Goal: Task Accomplishment & Management: Manage account settings

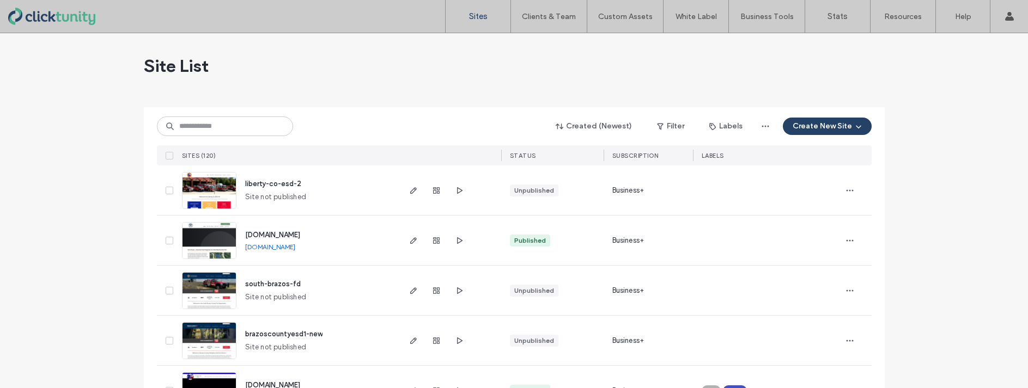
click at [192, 121] on input at bounding box center [225, 127] width 136 height 20
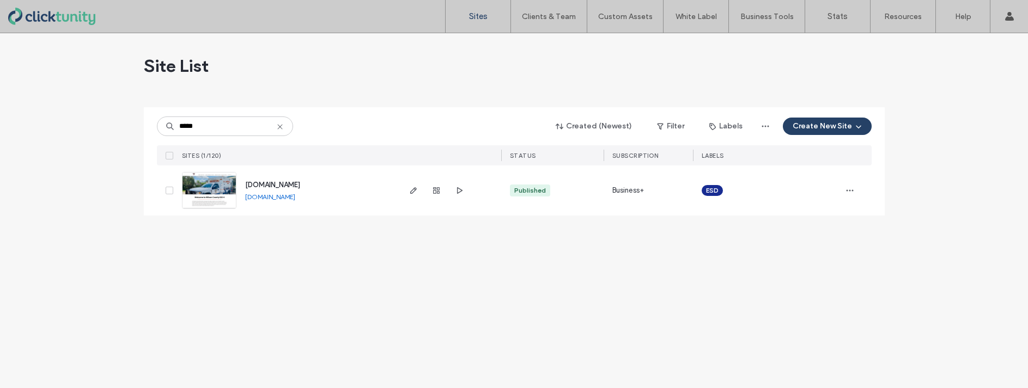
type input "*****"
click at [281, 129] on icon at bounding box center [280, 127] width 9 height 9
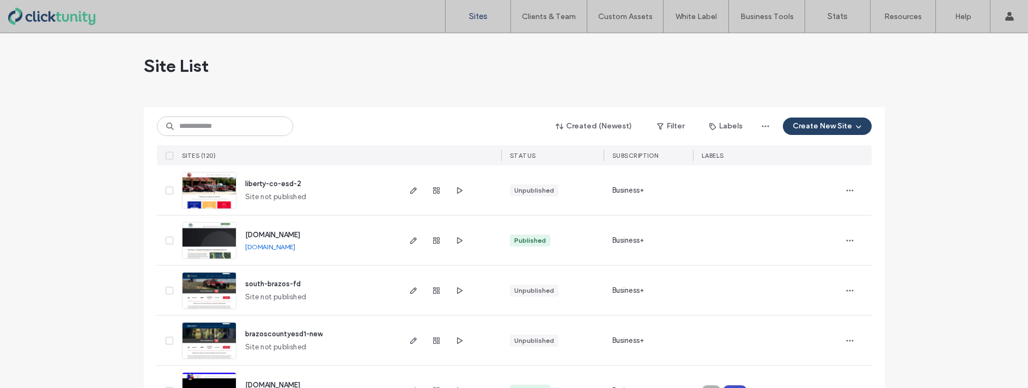
click at [270, 182] on span "liberty-co-esd-2" at bounding box center [273, 184] width 56 height 8
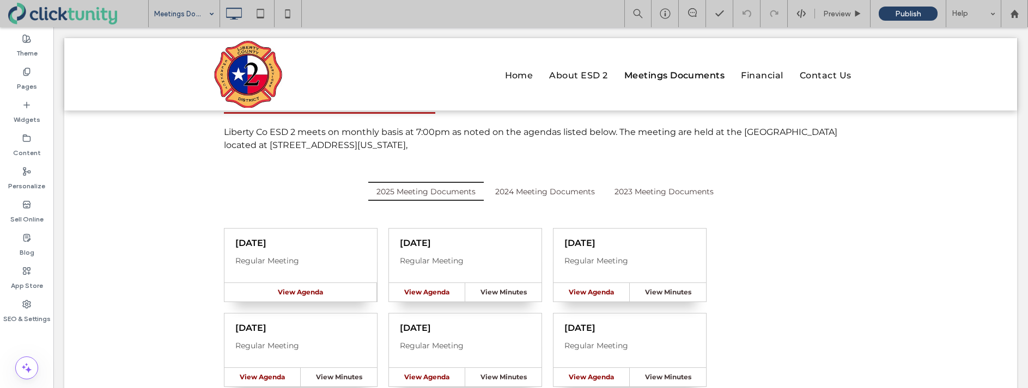
scroll to position [78, 0]
click at [177, 18] on input at bounding box center [181, 13] width 54 height 27
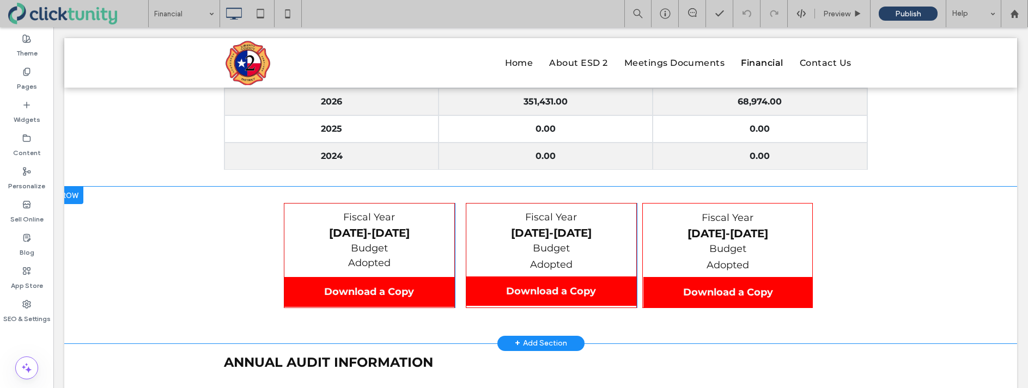
scroll to position [646, 0]
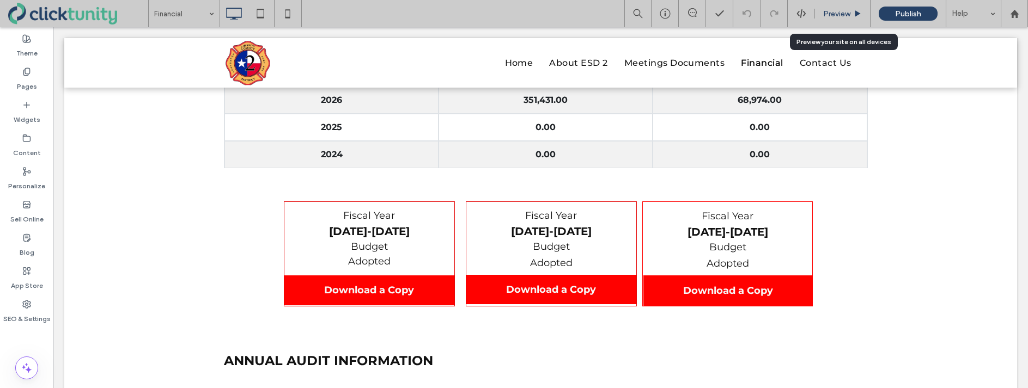
click at [835, 19] on div "Preview" at bounding box center [843, 13] width 56 height 27
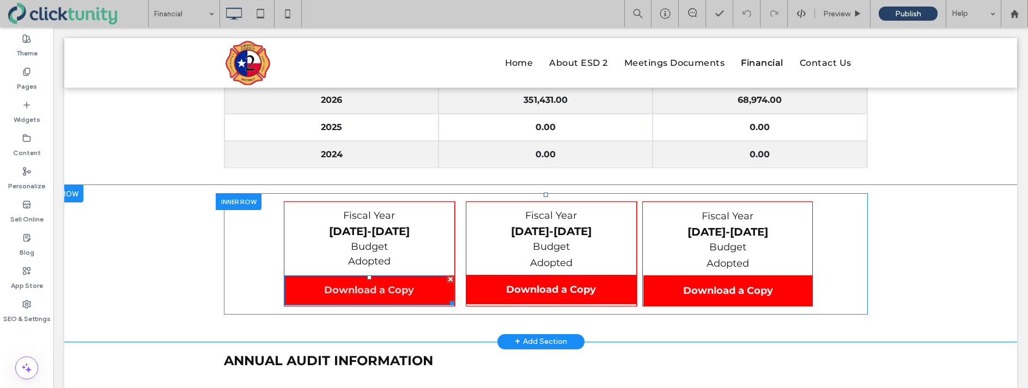
click at [375, 284] on span "Download a Copy" at bounding box center [369, 290] width 90 height 12
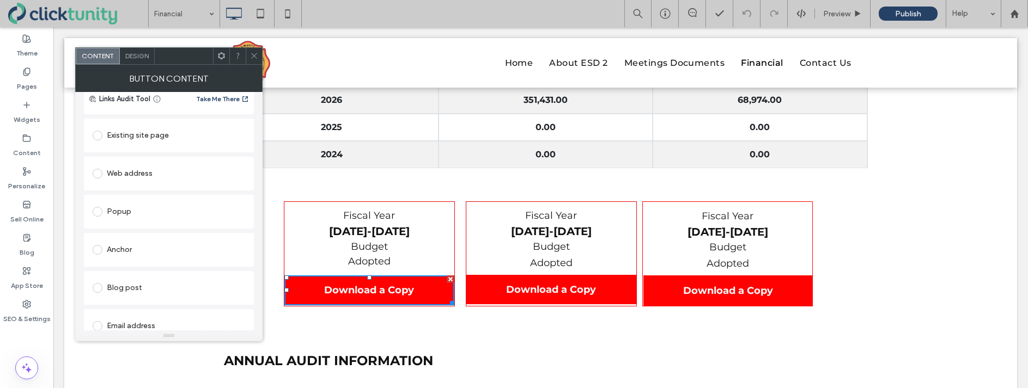
scroll to position [211, 0]
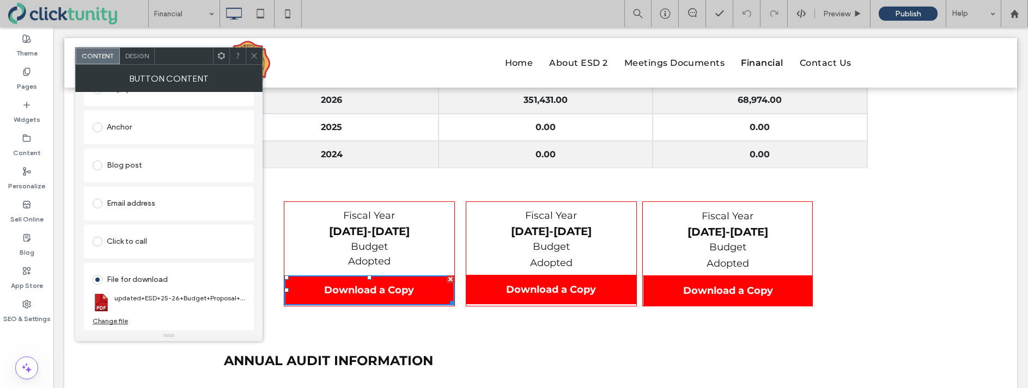
click at [253, 58] on icon at bounding box center [254, 56] width 8 height 8
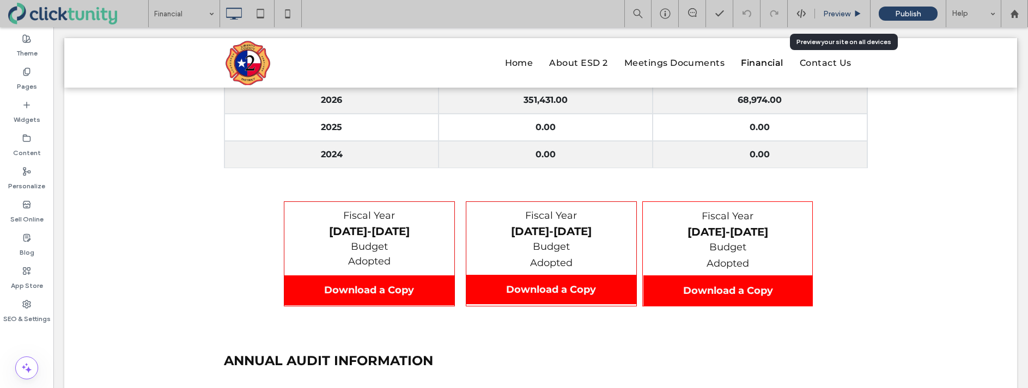
click at [839, 17] on span "Preview" at bounding box center [836, 13] width 27 height 9
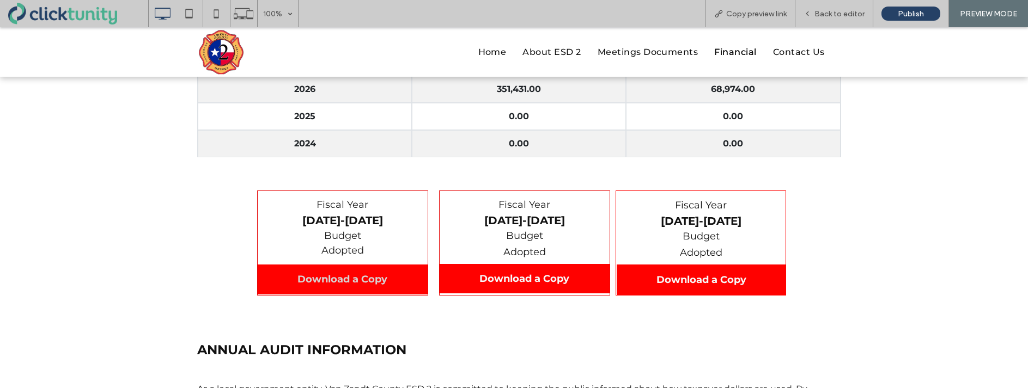
click at [378, 282] on span "Download a Copy" at bounding box center [342, 279] width 90 height 12
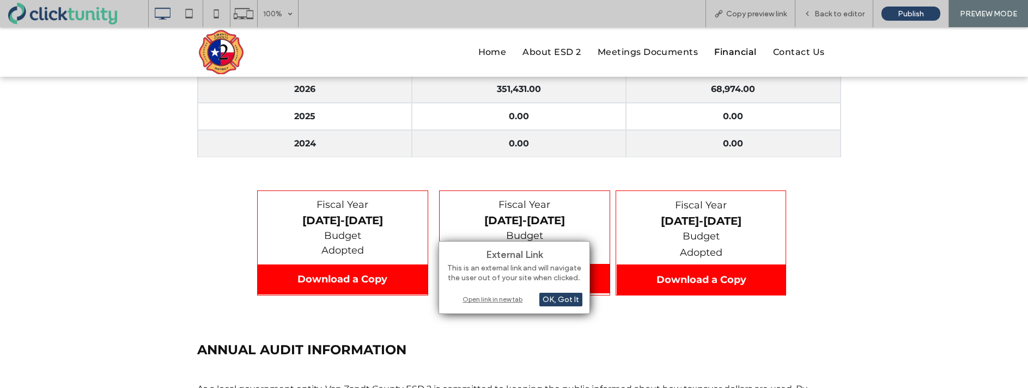
click at [474, 298] on div "Open link in new tab" at bounding box center [514, 299] width 136 height 11
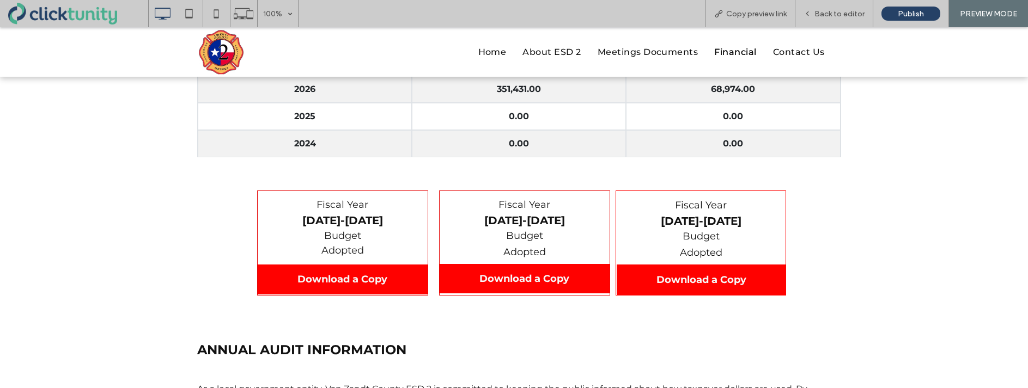
click at [741, 55] on span "Financial" at bounding box center [735, 52] width 42 height 13
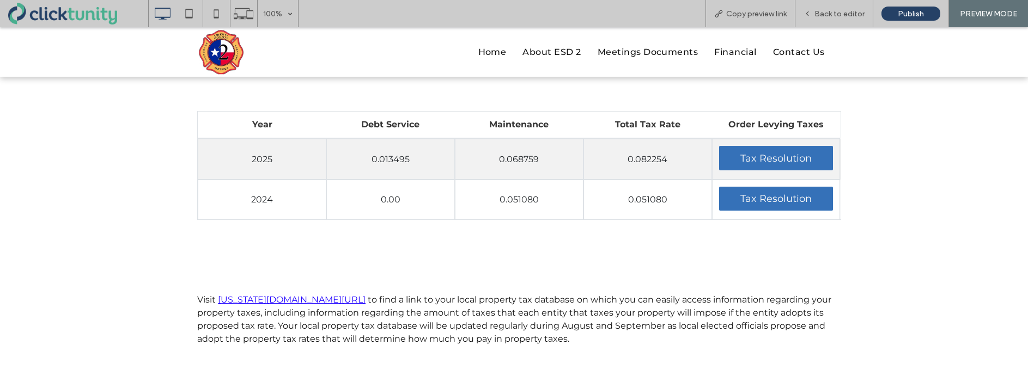
scroll to position [155, 0]
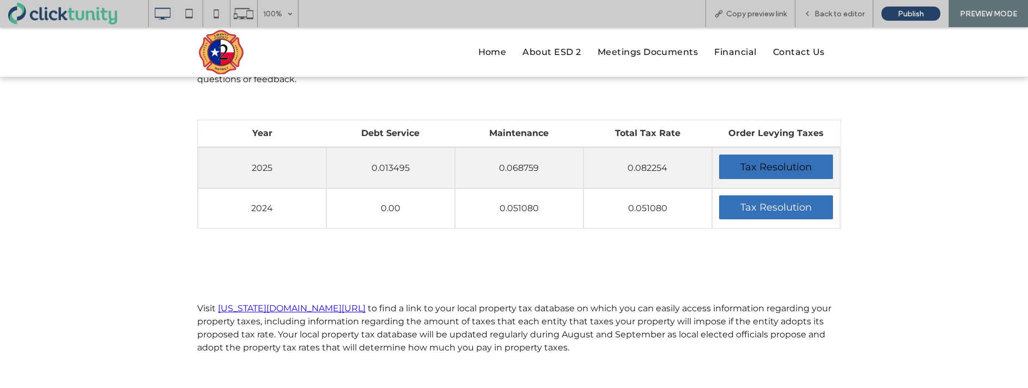
click at [732, 166] on div "Tax Resolution" at bounding box center [776, 167] width 114 height 24
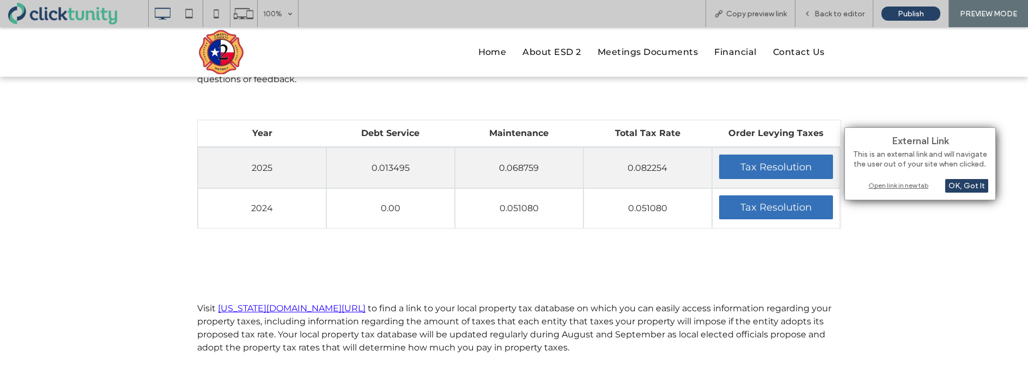
click at [874, 188] on div "Open link in new tab" at bounding box center [920, 185] width 136 height 11
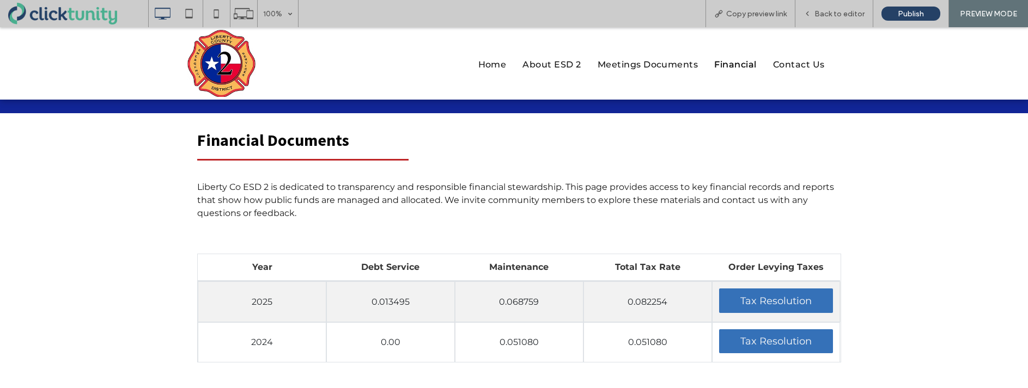
scroll to position [0, 0]
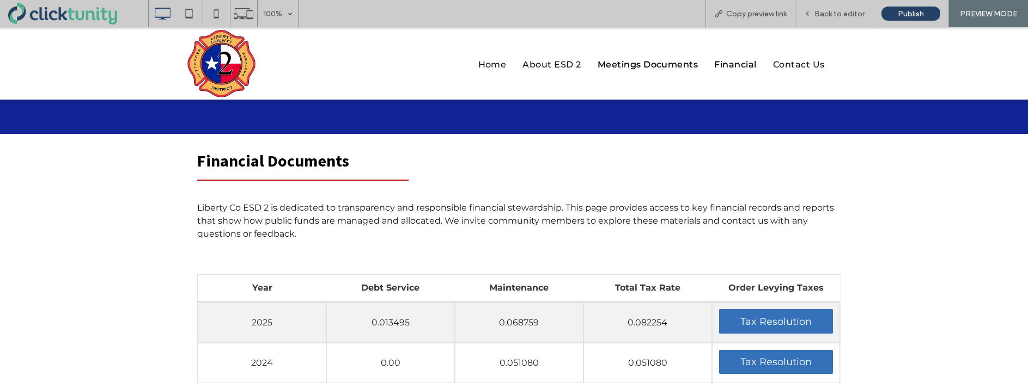
click at [619, 67] on span "Meetings Documents" at bounding box center [648, 64] width 101 height 13
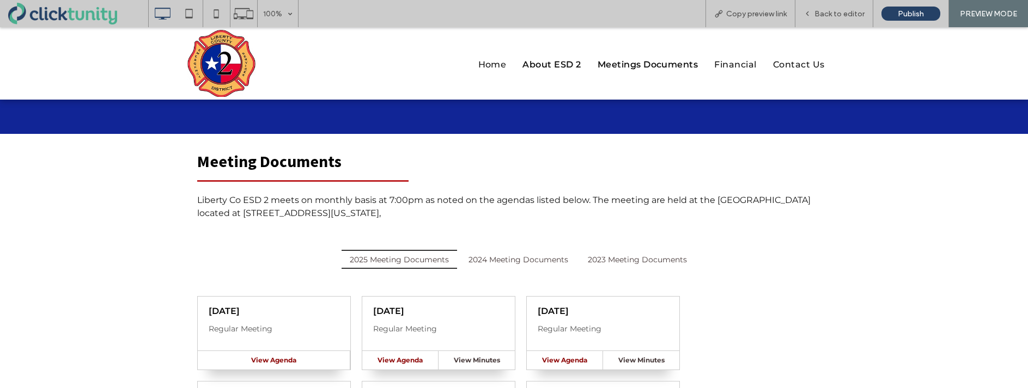
click at [553, 65] on span "About ESD 2" at bounding box center [551, 64] width 58 height 13
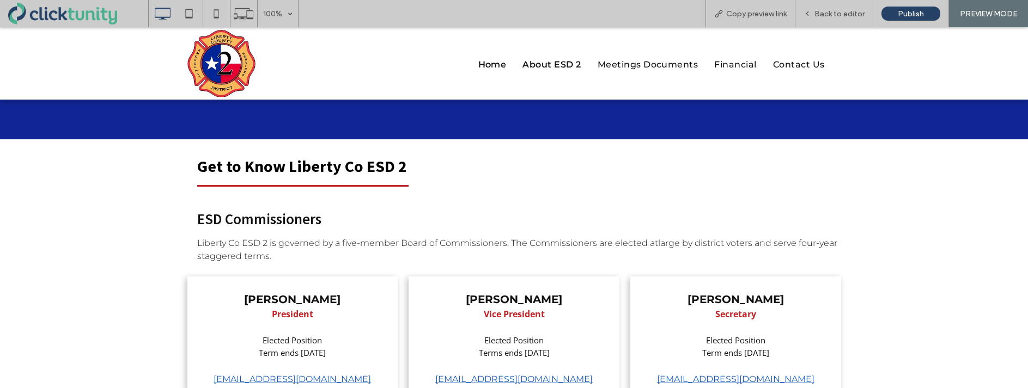
click at [483, 64] on span "Home" at bounding box center [492, 64] width 28 height 13
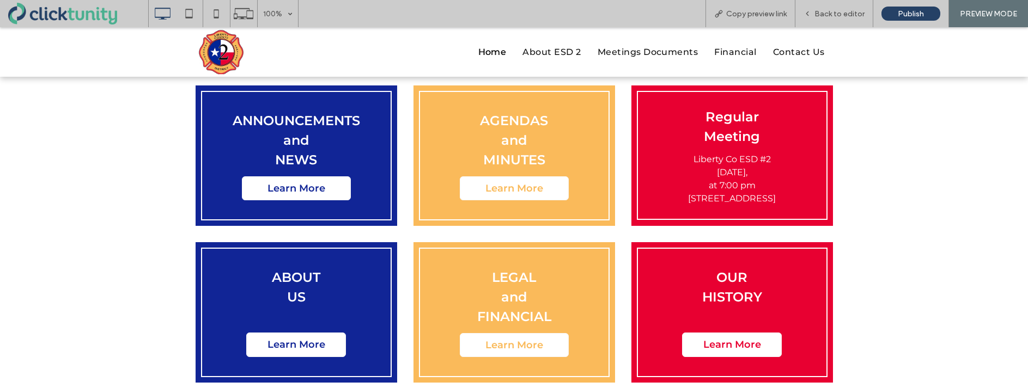
scroll to position [391, 0]
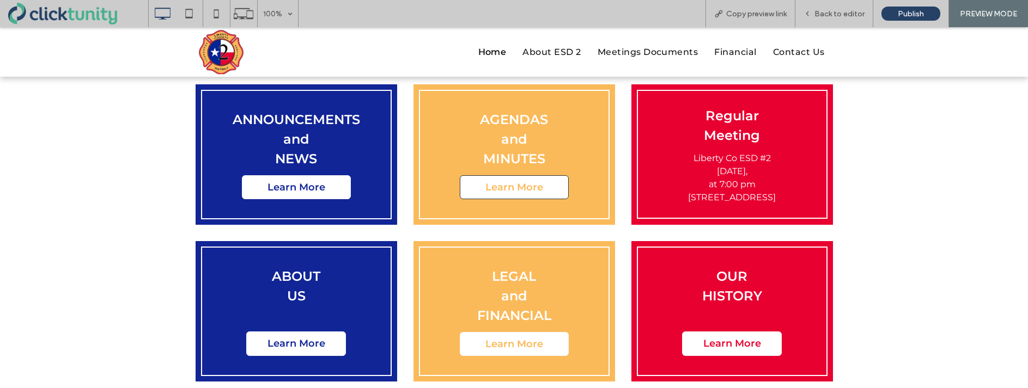
click at [472, 189] on link "Learn More" at bounding box center [514, 187] width 109 height 24
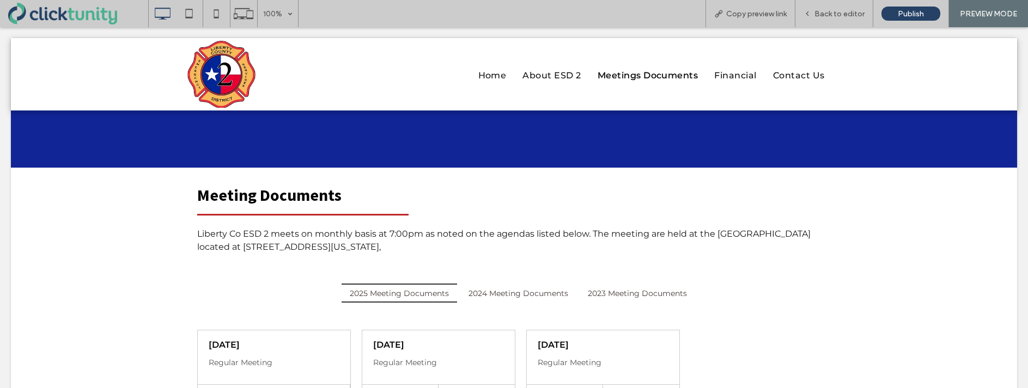
scroll to position [0, 0]
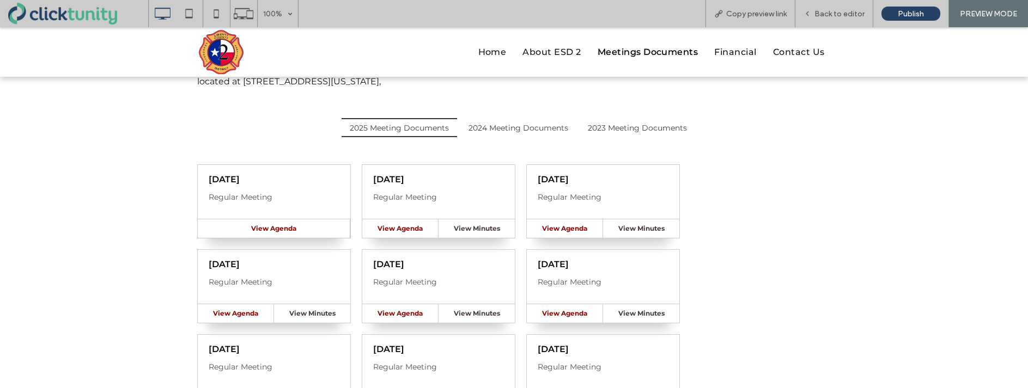
scroll to position [132, 0]
click at [482, 54] on span "Home" at bounding box center [492, 52] width 28 height 13
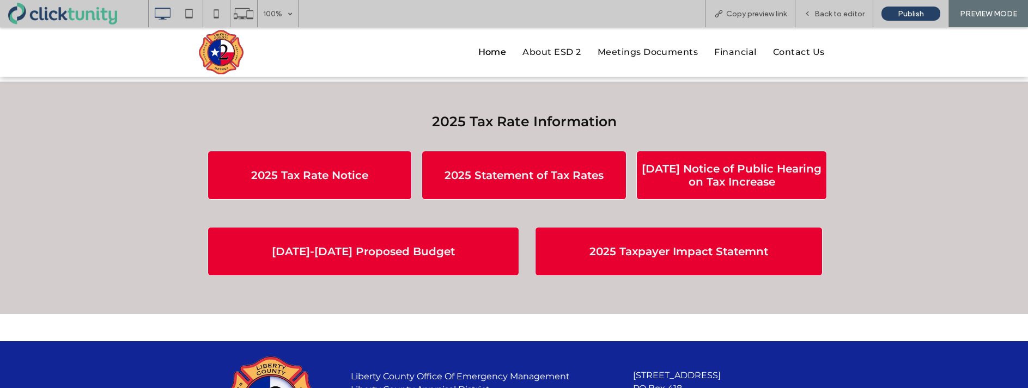
scroll to position [702, 0]
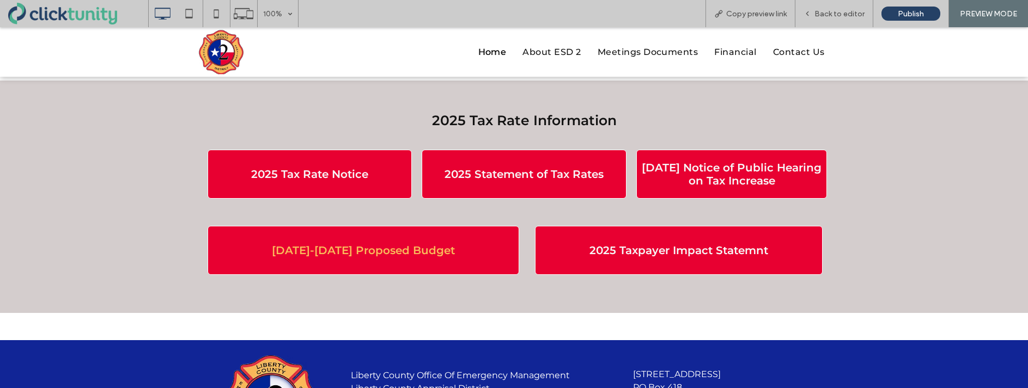
click at [400, 242] on link "[DATE]-[DATE] Proposed Budget" at bounding box center [364, 250] width 312 height 49
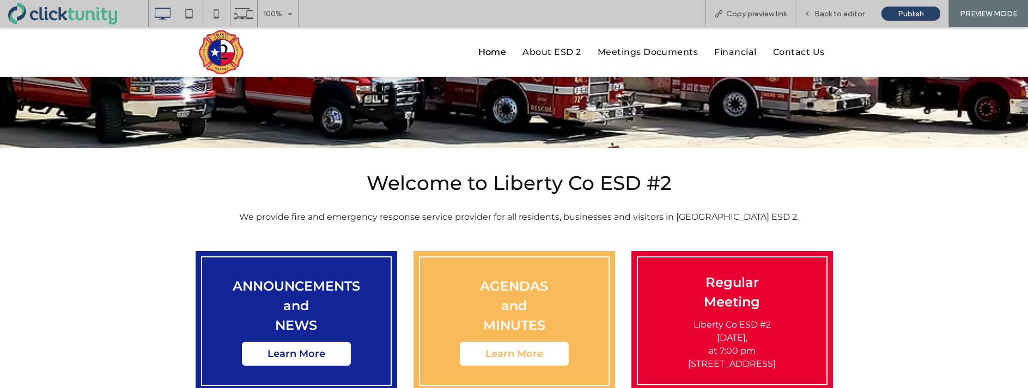
scroll to position [223, 0]
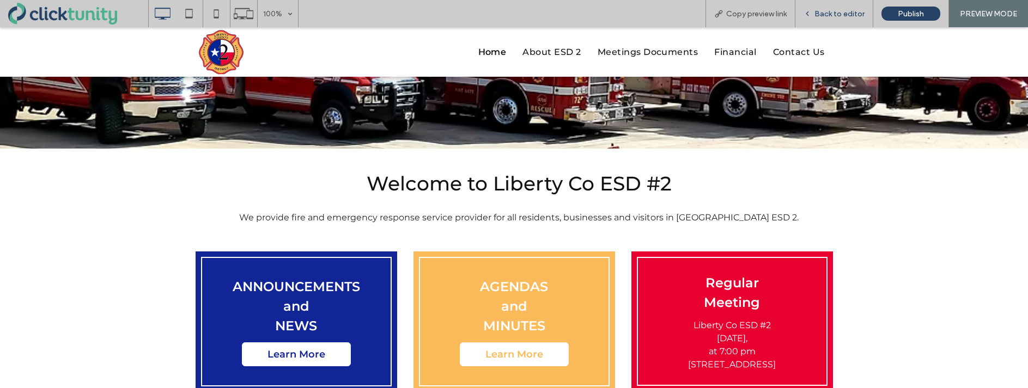
click at [849, 18] on span "Back to editor" at bounding box center [839, 13] width 50 height 9
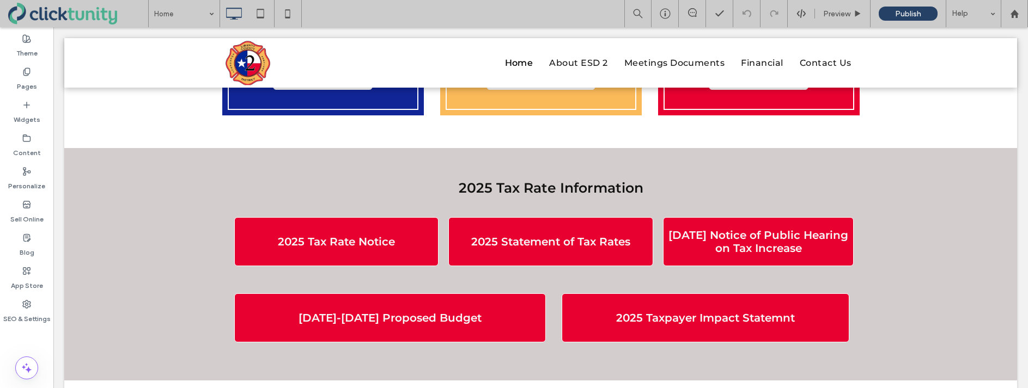
scroll to position [668, 0]
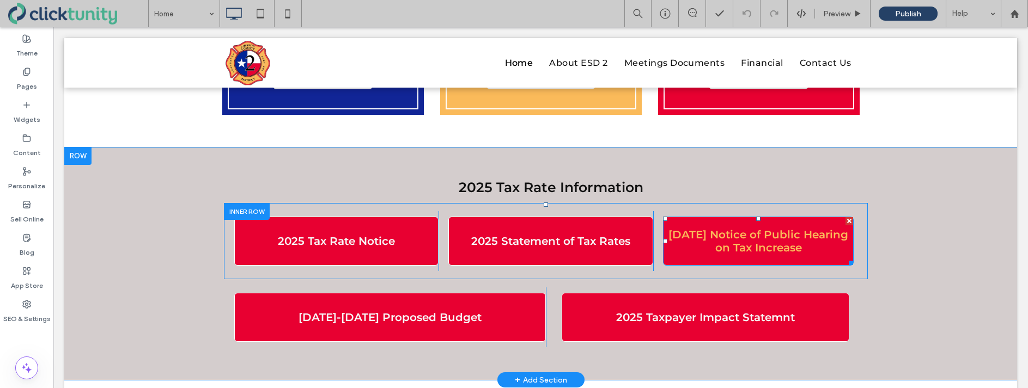
click at [703, 239] on span "[DATE] Notice of Public Hearing on Tax Increase" at bounding box center [758, 241] width 182 height 26
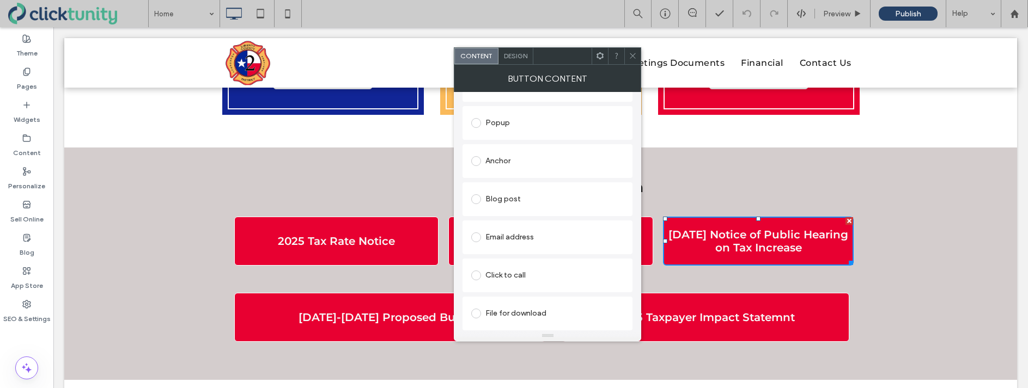
scroll to position [0, 0]
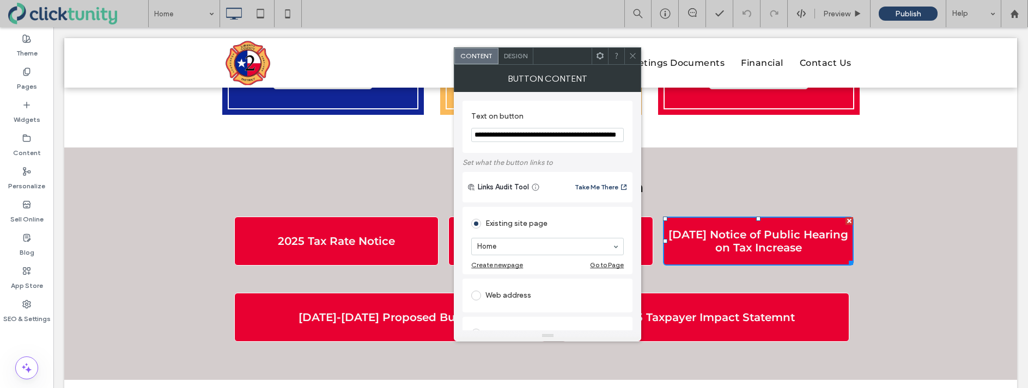
click at [633, 60] on span at bounding box center [633, 56] width 8 height 16
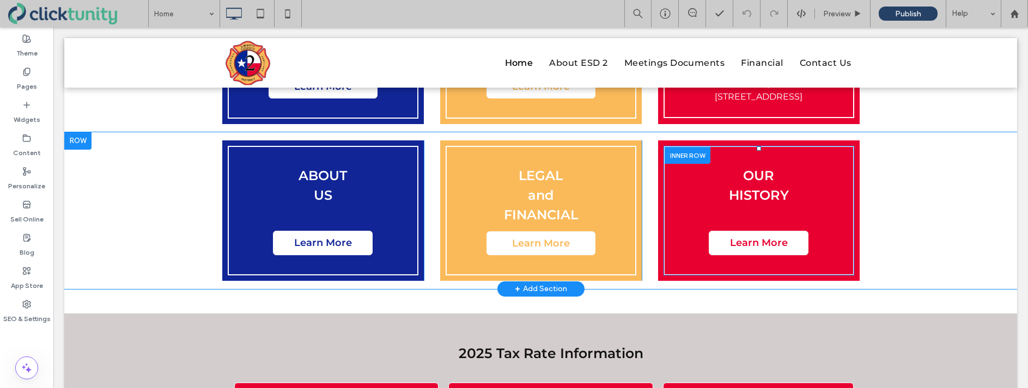
scroll to position [517, 0]
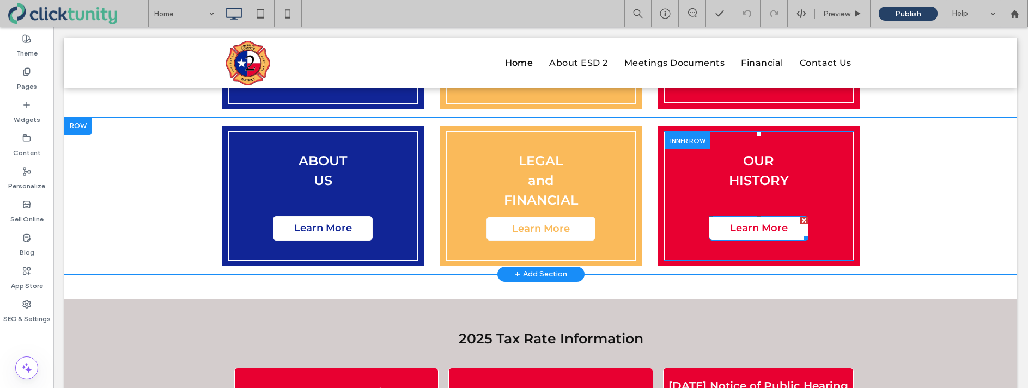
click at [765, 227] on span "Learn More" at bounding box center [759, 228] width 58 height 12
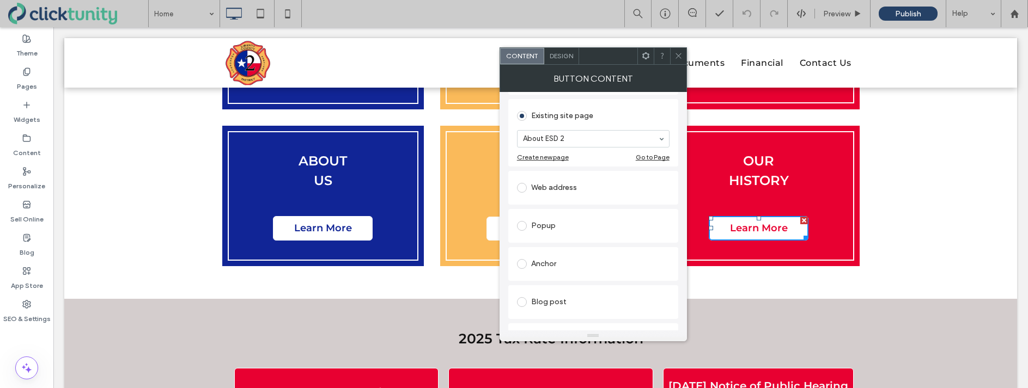
scroll to position [211, 0]
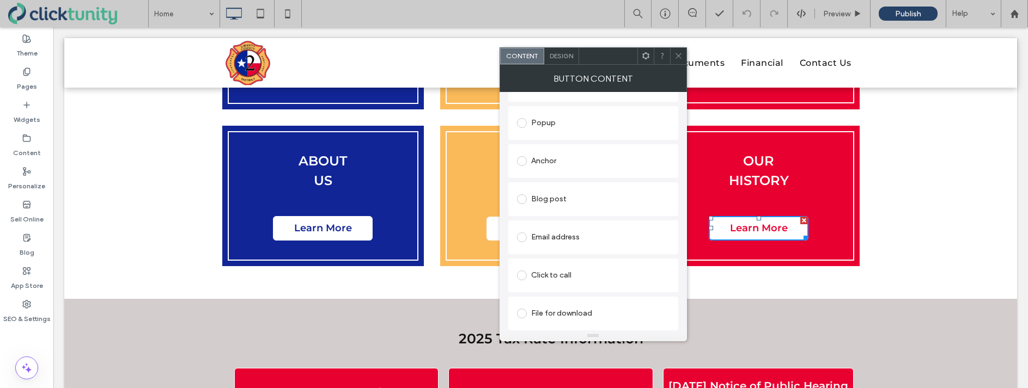
click at [679, 58] on icon at bounding box center [678, 56] width 8 height 8
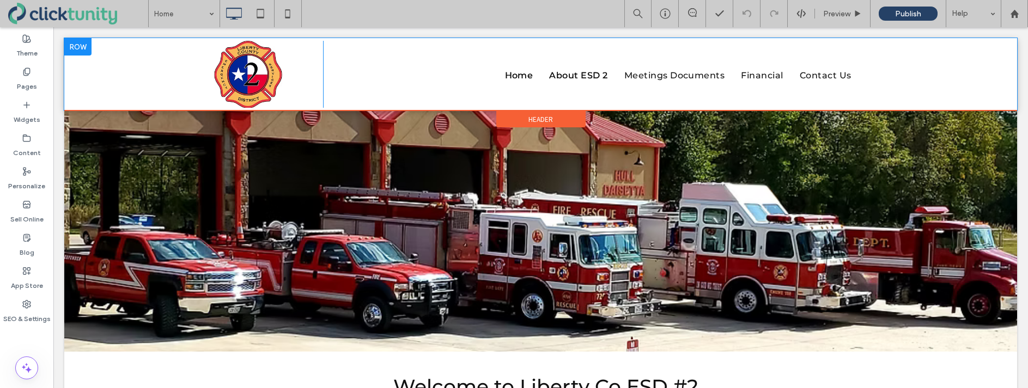
scroll to position [0, 0]
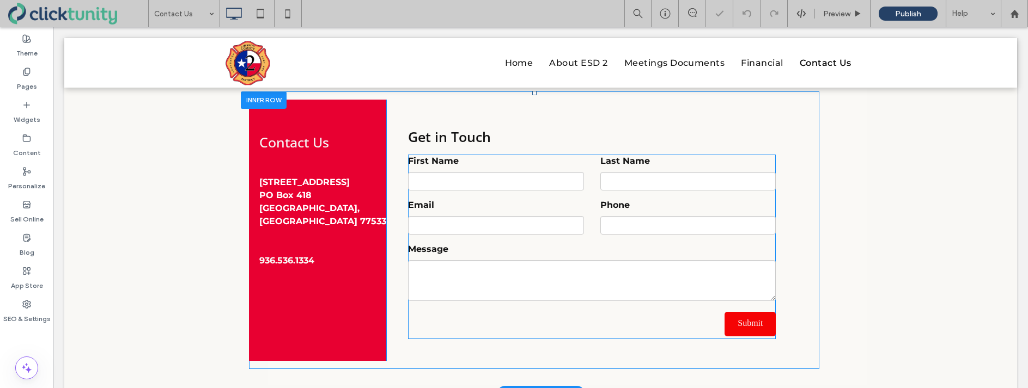
scroll to position [161, 0]
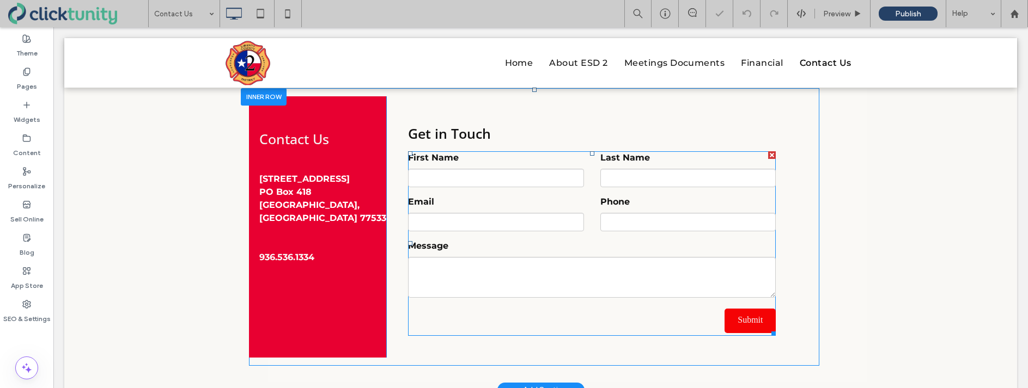
click at [457, 202] on span at bounding box center [592, 243] width 368 height 185
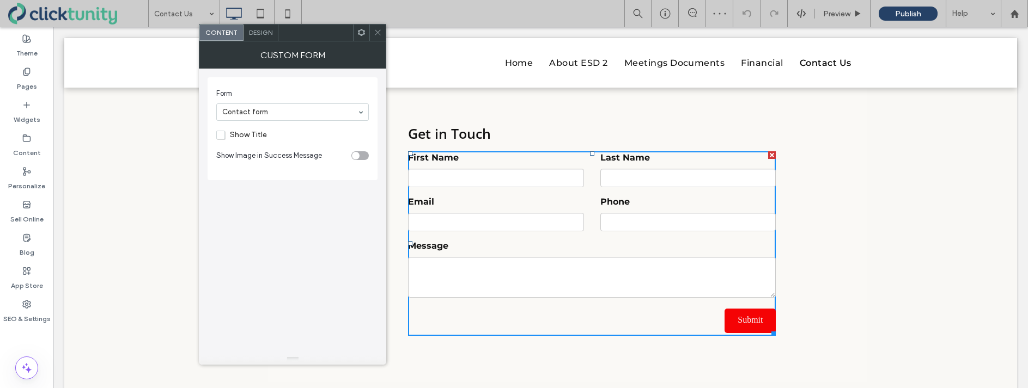
drag, startPoint x: 379, startPoint y: 33, endPoint x: 375, endPoint y: 42, distance: 10.0
click at [379, 33] on icon at bounding box center [378, 32] width 8 height 8
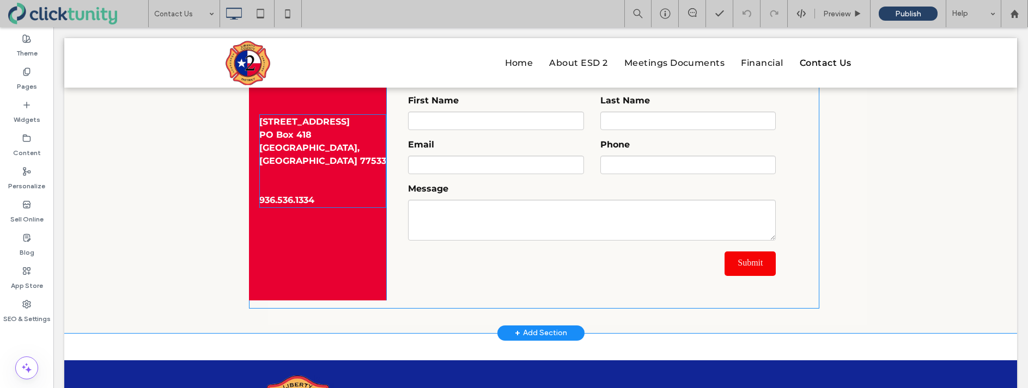
scroll to position [219, 0]
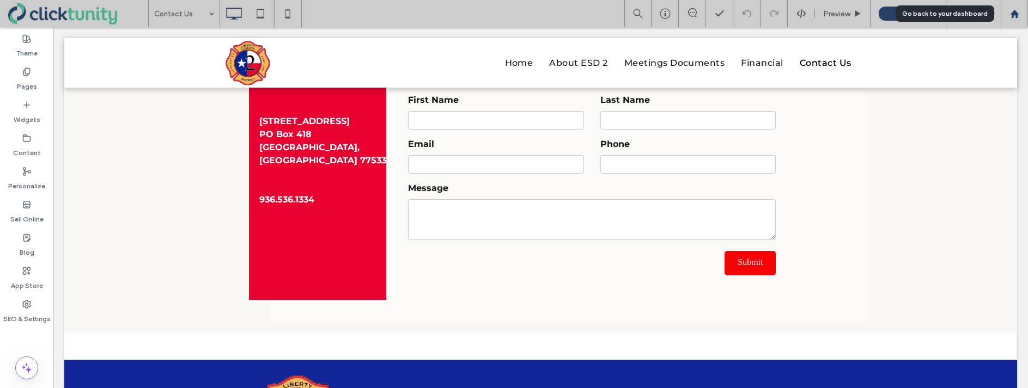
click at [1015, 17] on icon at bounding box center [1014, 13] width 9 height 9
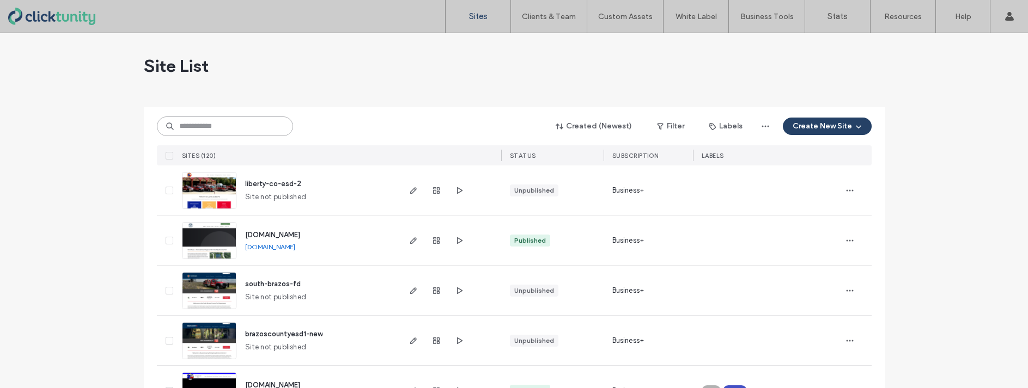
click at [227, 125] on input at bounding box center [225, 127] width 136 height 20
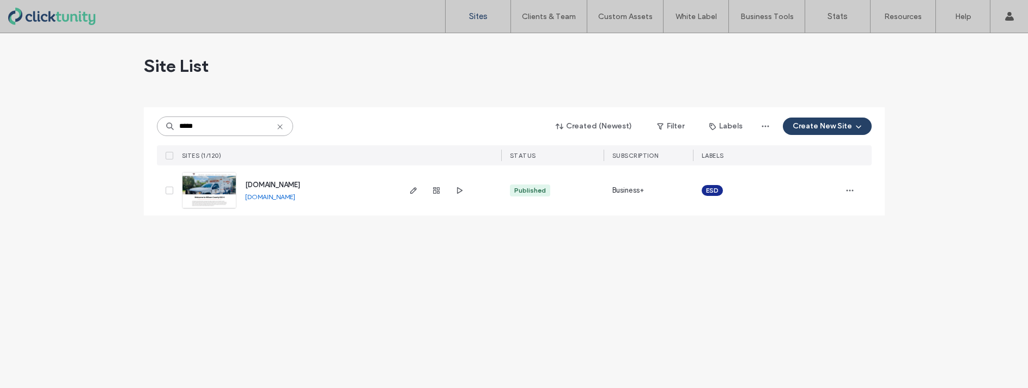
type input "*****"
click at [266, 188] on span "www.wcesd4tx.us" at bounding box center [272, 185] width 55 height 8
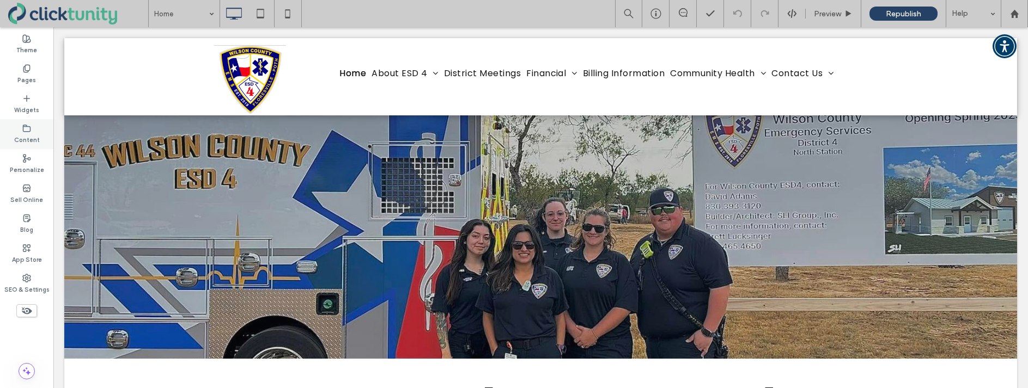
click at [34, 135] on label "Content" at bounding box center [27, 139] width 26 height 12
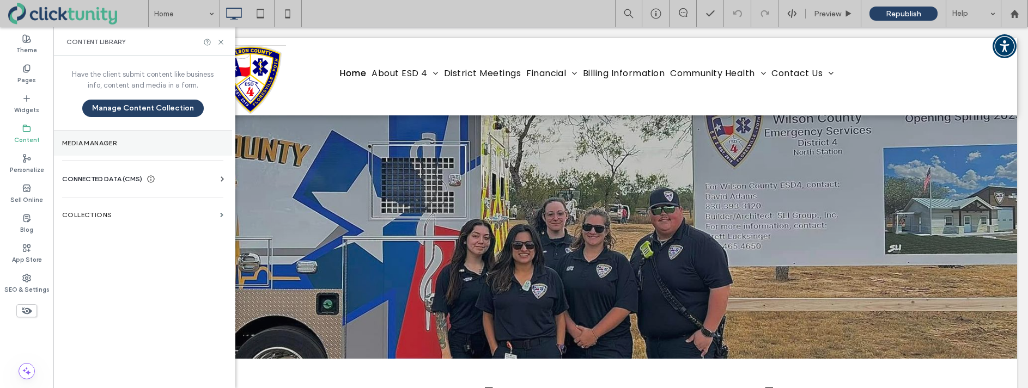
click at [104, 146] on label "Media Manager" at bounding box center [142, 143] width 161 height 8
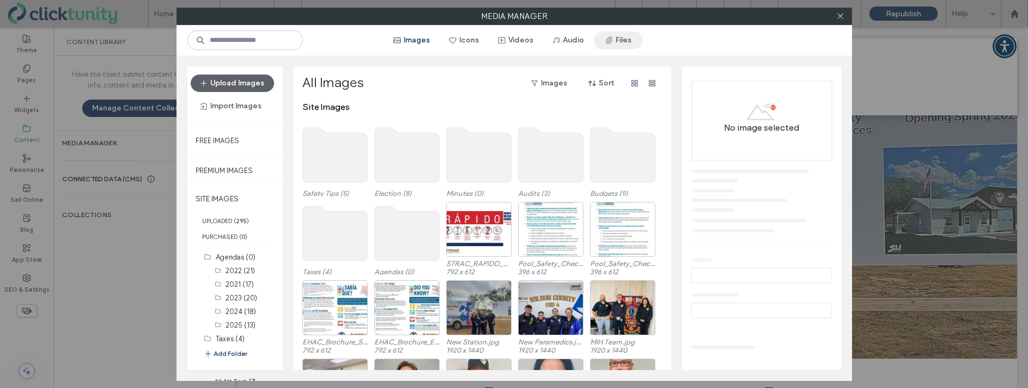
click at [611, 46] on span "button" at bounding box center [610, 40] width 11 height 16
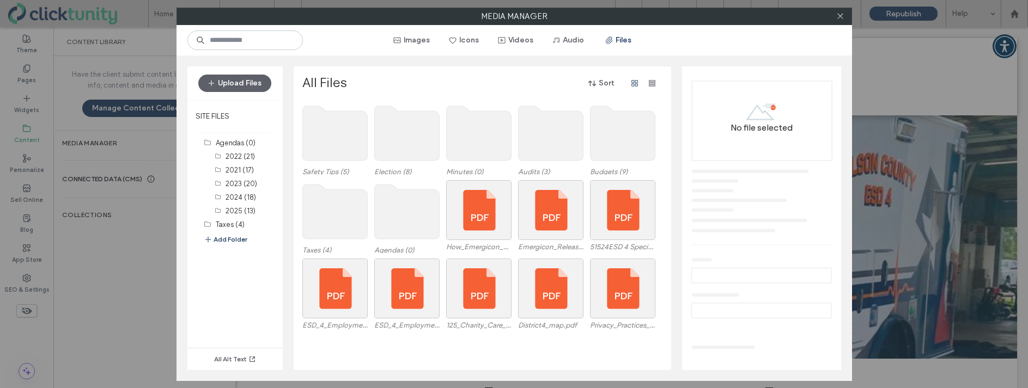
click at [353, 211] on use at bounding box center [334, 212] width 65 height 54
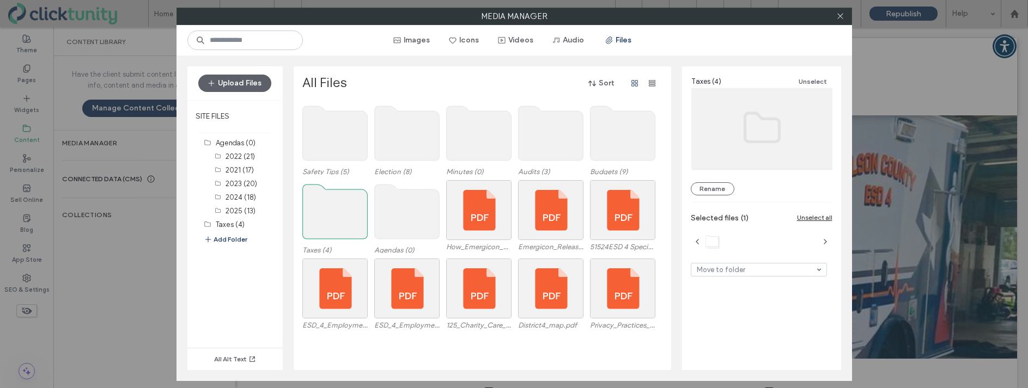
click at [353, 210] on use at bounding box center [334, 212] width 65 height 54
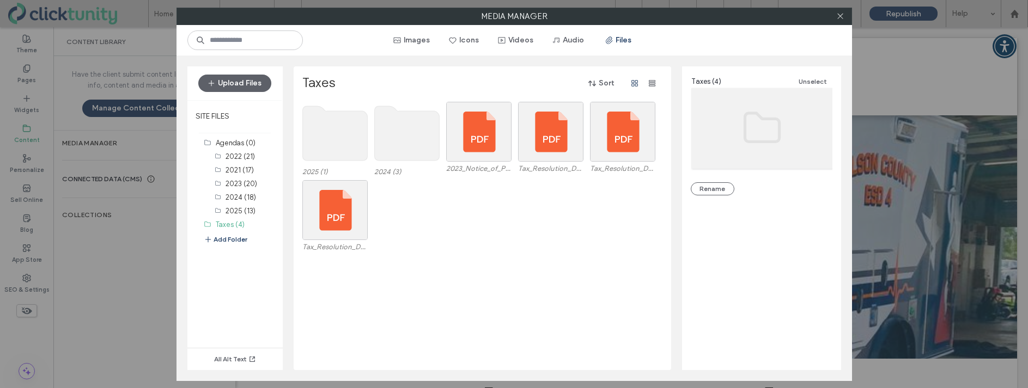
click at [314, 139] on use at bounding box center [334, 133] width 65 height 54
click at [313, 139] on use at bounding box center [334, 133] width 65 height 54
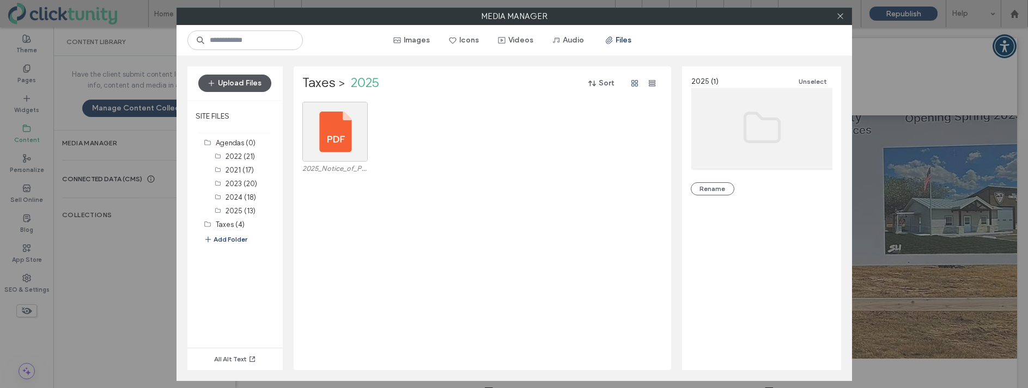
drag, startPoint x: 223, startPoint y: 82, endPoint x: 228, endPoint y: 85, distance: 6.1
click at [223, 82] on button "Upload Files" at bounding box center [234, 83] width 73 height 17
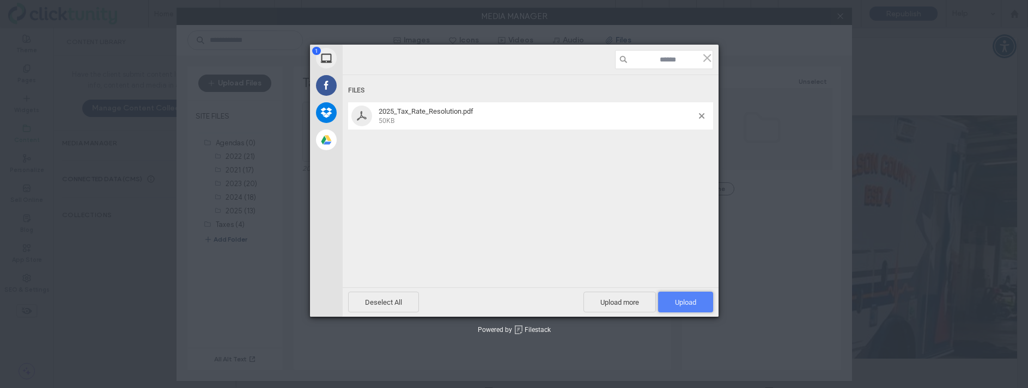
click at [666, 299] on span "Upload 1" at bounding box center [685, 302] width 55 height 21
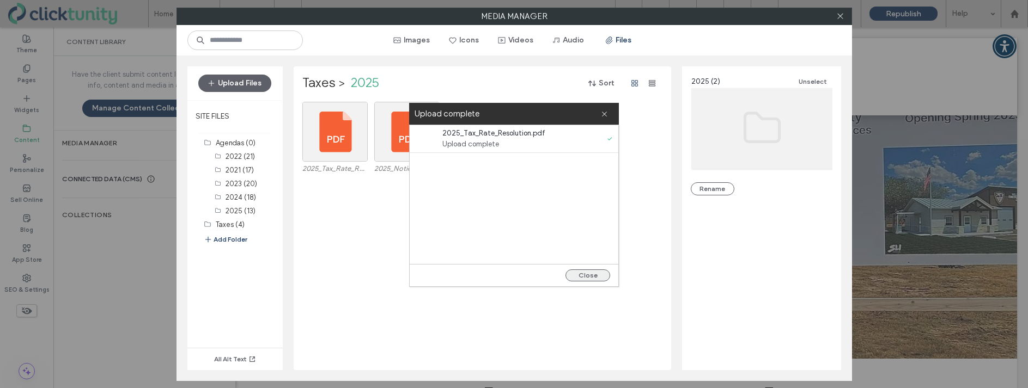
click at [573, 272] on button "Close" at bounding box center [587, 276] width 45 height 12
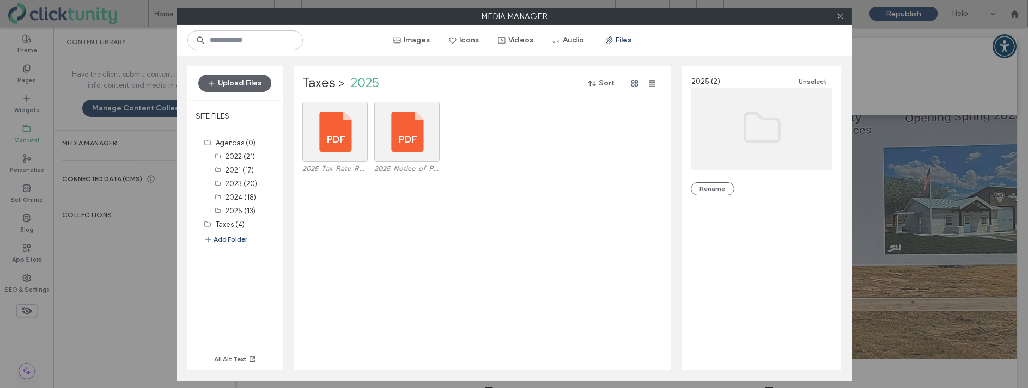
drag, startPoint x: 222, startPoint y: 117, endPoint x: 290, endPoint y: 120, distance: 68.2
click at [222, 117] on label "SITE FILES" at bounding box center [234, 116] width 95 height 27
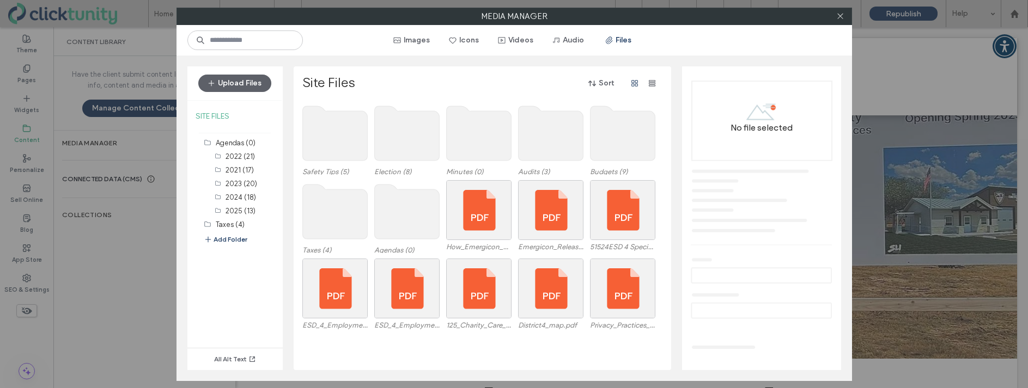
click at [603, 130] on use at bounding box center [622, 133] width 65 height 54
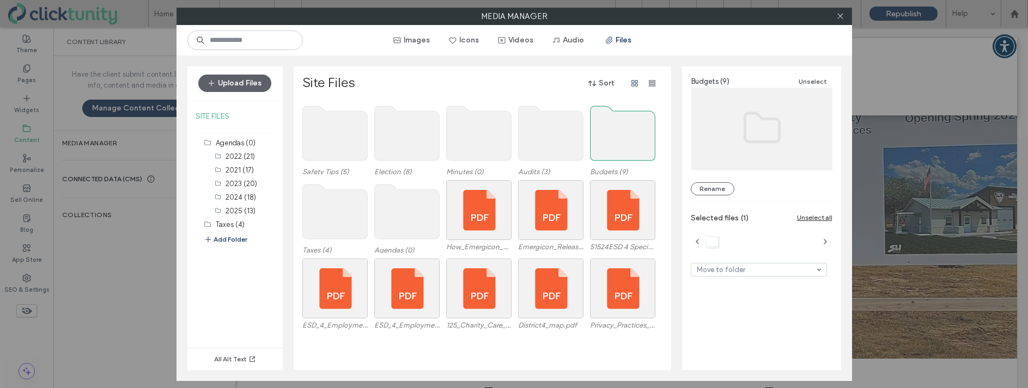
click at [603, 130] on use at bounding box center [622, 133] width 65 height 54
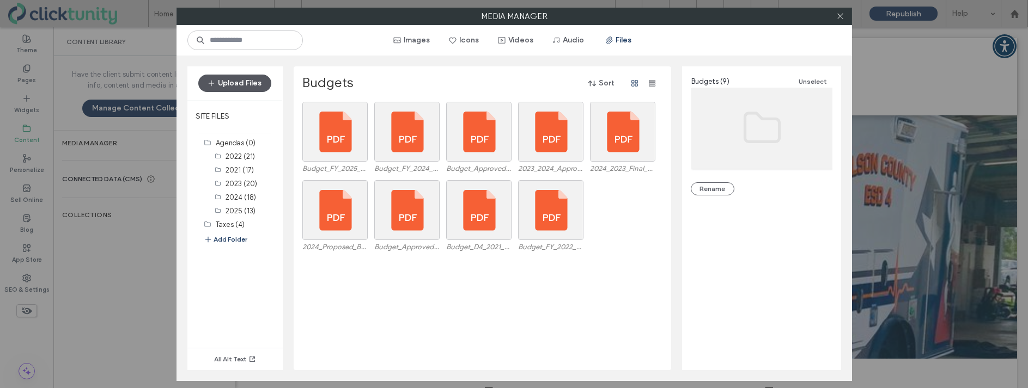
click at [252, 88] on button "Upload Files" at bounding box center [234, 83] width 73 height 17
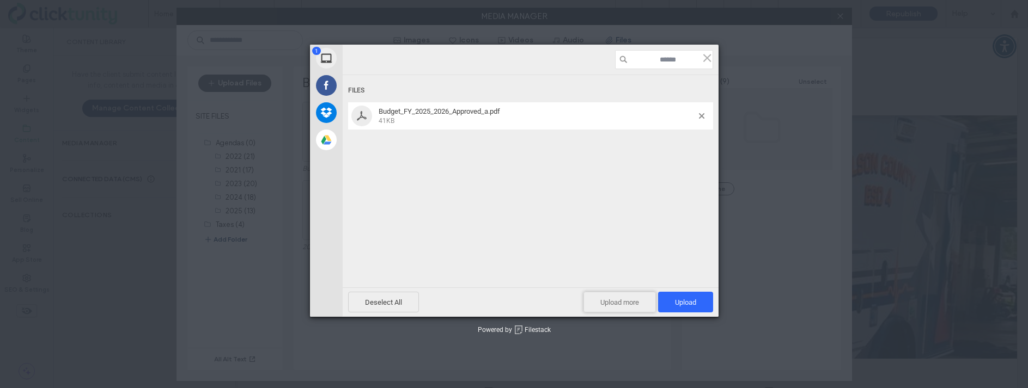
click at [597, 299] on span "Upload more" at bounding box center [619, 302] width 72 height 21
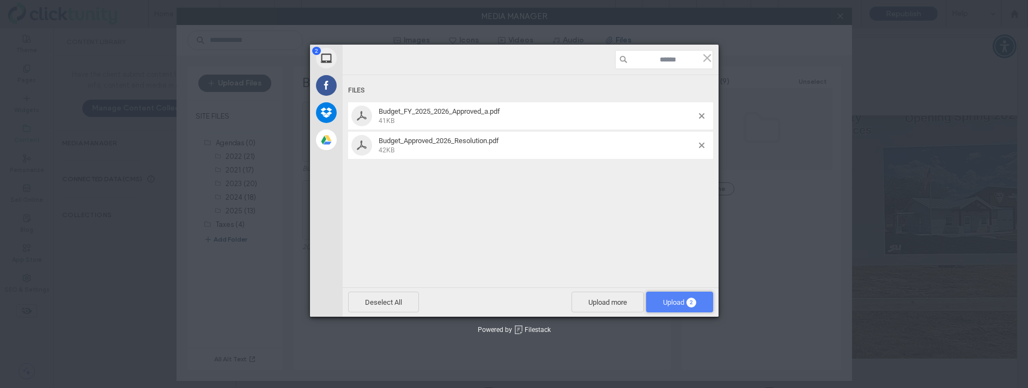
click at [655, 300] on span "Upload 2" at bounding box center [679, 302] width 67 height 21
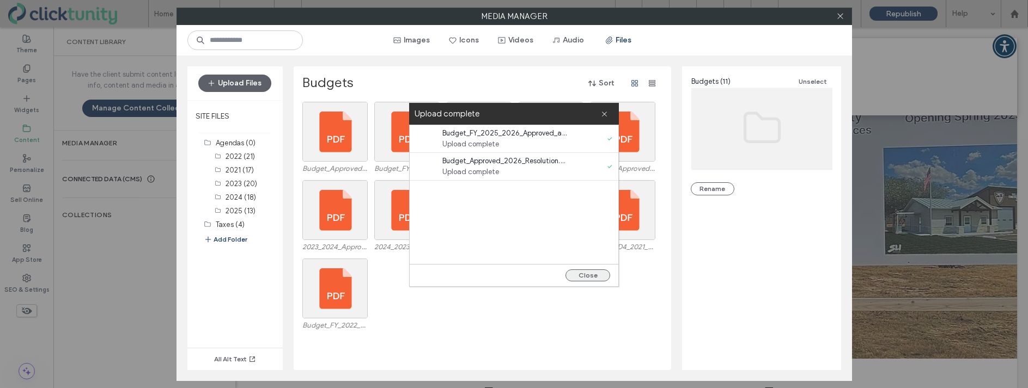
click at [589, 279] on button "Close" at bounding box center [587, 276] width 45 height 12
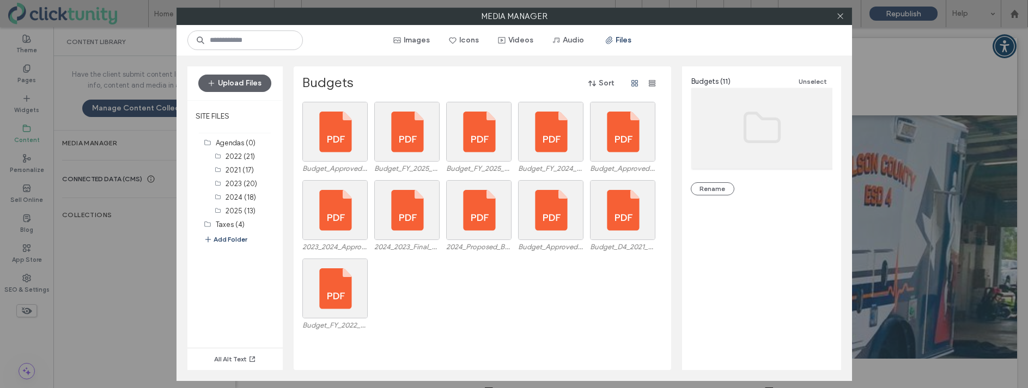
drag, startPoint x: 839, startPoint y: 17, endPoint x: 662, endPoint y: 33, distance: 177.8
click at [839, 17] on icon at bounding box center [840, 16] width 8 height 8
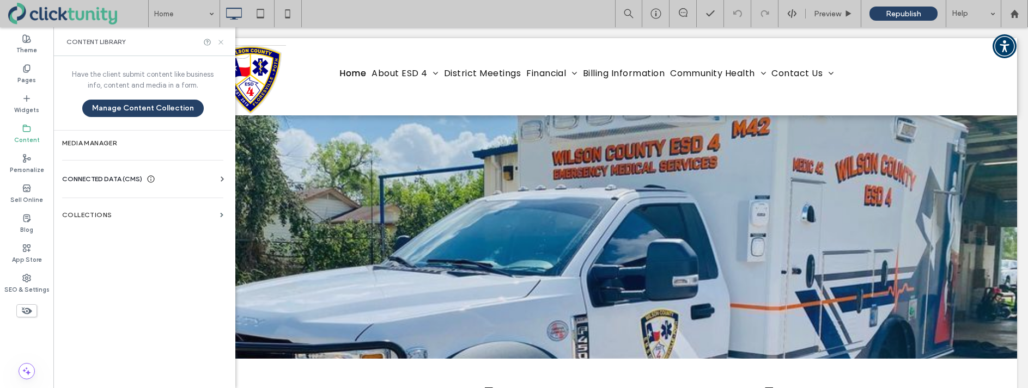
click at [222, 44] on icon at bounding box center [221, 42] width 8 height 8
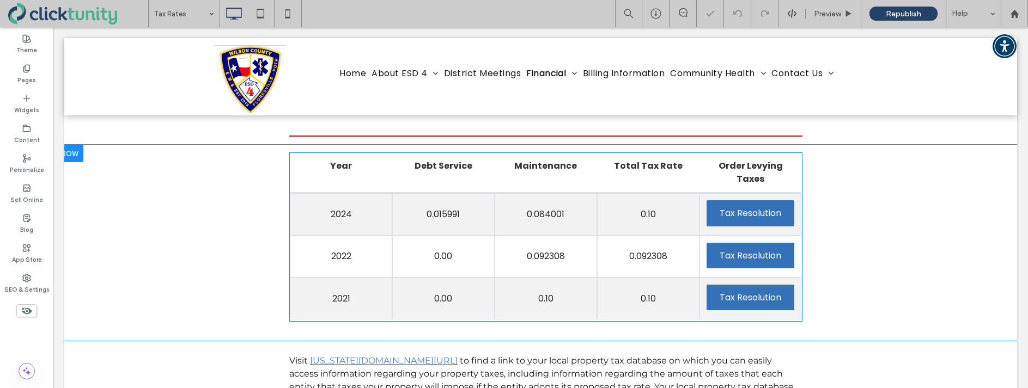
scroll to position [127, 0]
click at [314, 193] on span at bounding box center [545, 236] width 513 height 169
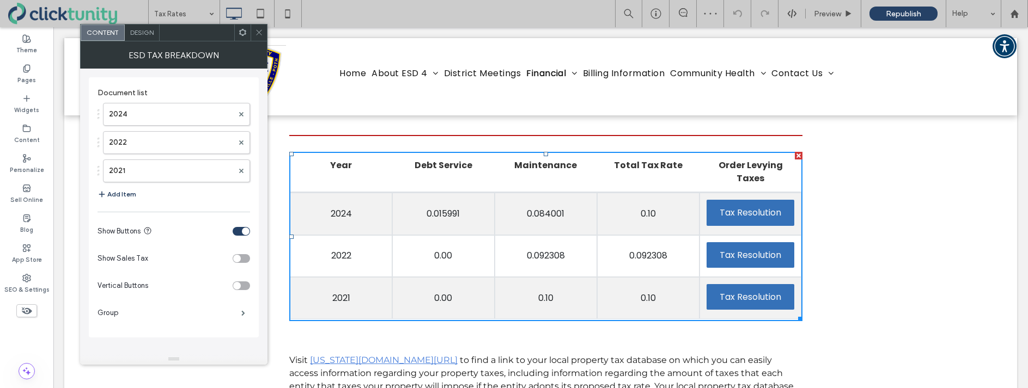
click at [112, 192] on button "Add Item" at bounding box center [117, 194] width 39 height 13
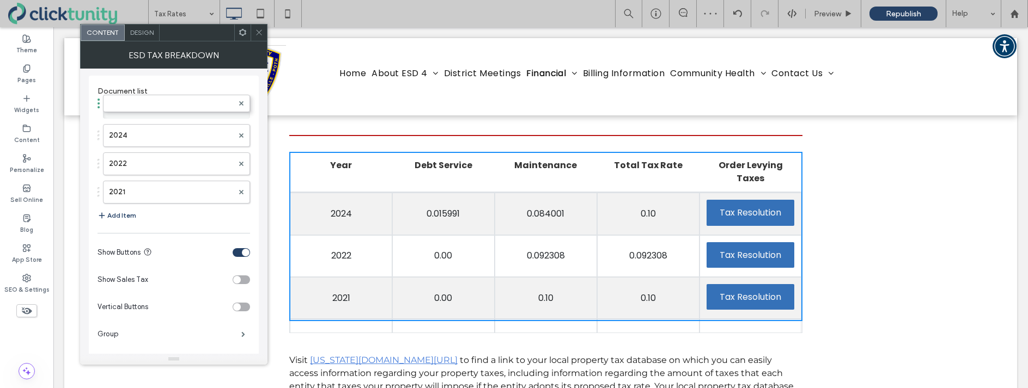
drag, startPoint x: 99, startPoint y: 203, endPoint x: 102, endPoint y: 105, distance: 98.7
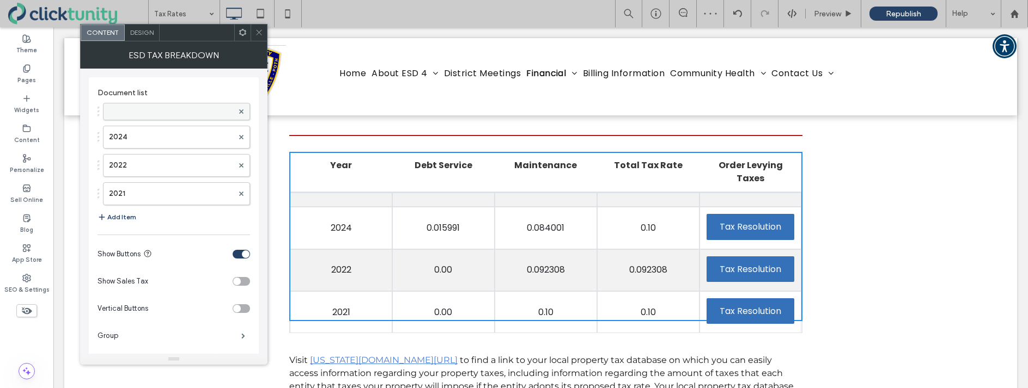
click at [115, 111] on label at bounding box center [171, 111] width 124 height 11
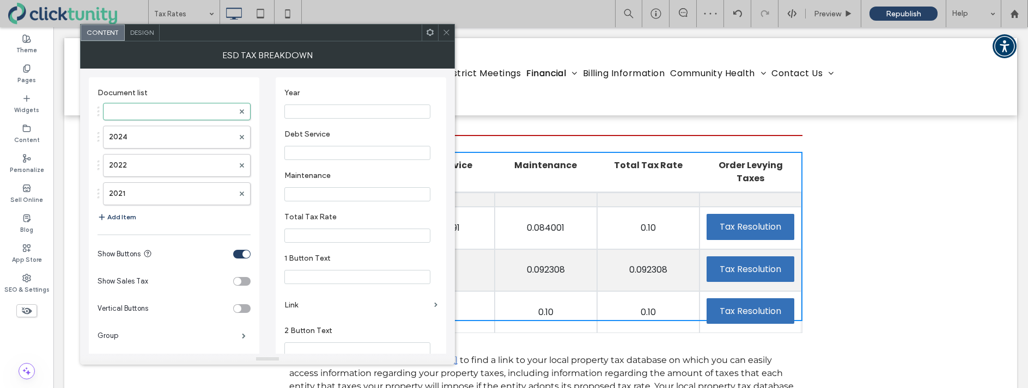
click at [325, 113] on input "Year" at bounding box center [357, 112] width 146 height 14
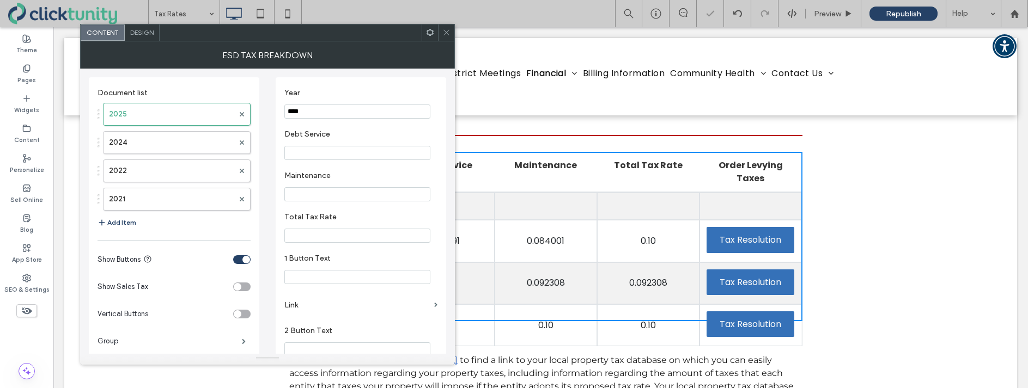
type input "****"
click at [329, 151] on input "Debt Service" at bounding box center [357, 153] width 146 height 14
type input "********"
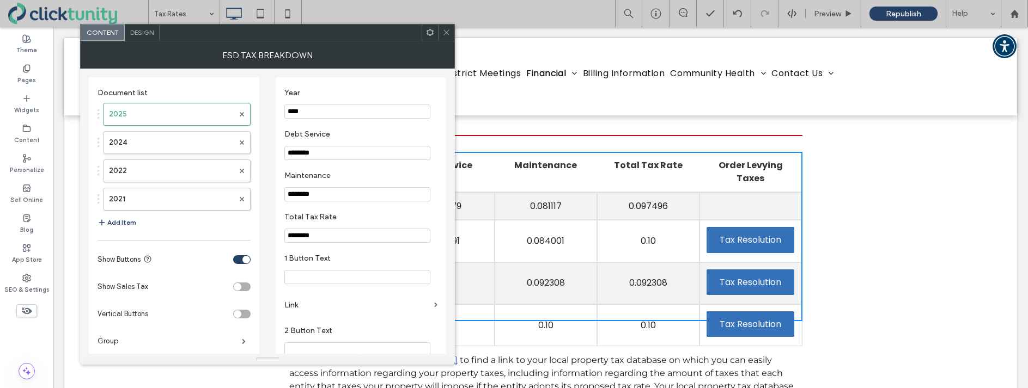
click at [336, 276] on input "1 Button Text" at bounding box center [357, 277] width 146 height 14
type input "**********"
drag, startPoint x: 297, startPoint y: 303, endPoint x: 321, endPoint y: 301, distance: 24.6
click at [297, 303] on label "Link" at bounding box center [356, 305] width 145 height 20
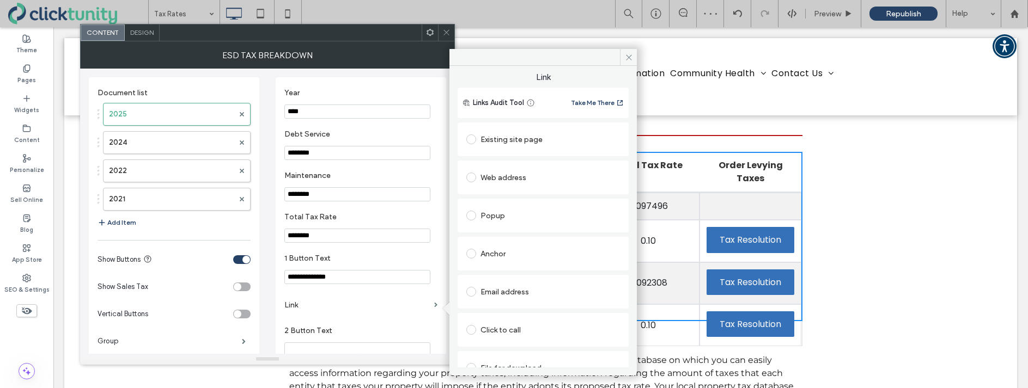
scroll to position [17, 0]
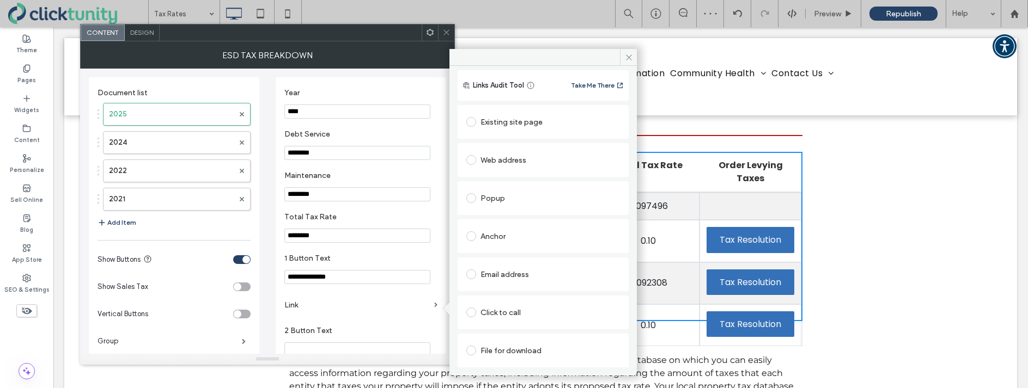
click at [473, 352] on span at bounding box center [471, 351] width 10 height 10
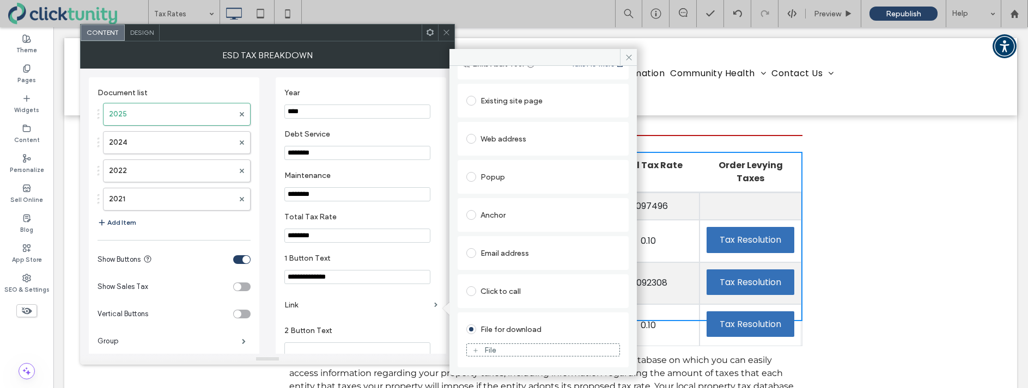
click at [474, 352] on icon at bounding box center [475, 351] width 7 height 7
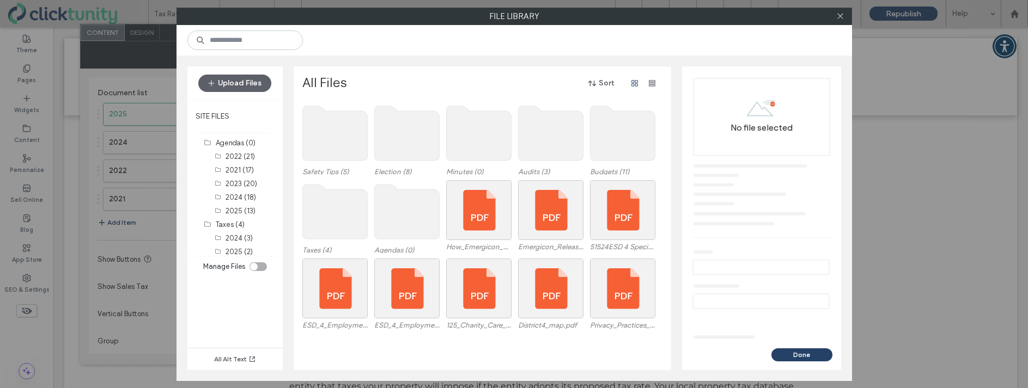
click at [328, 197] on use at bounding box center [334, 212] width 65 height 54
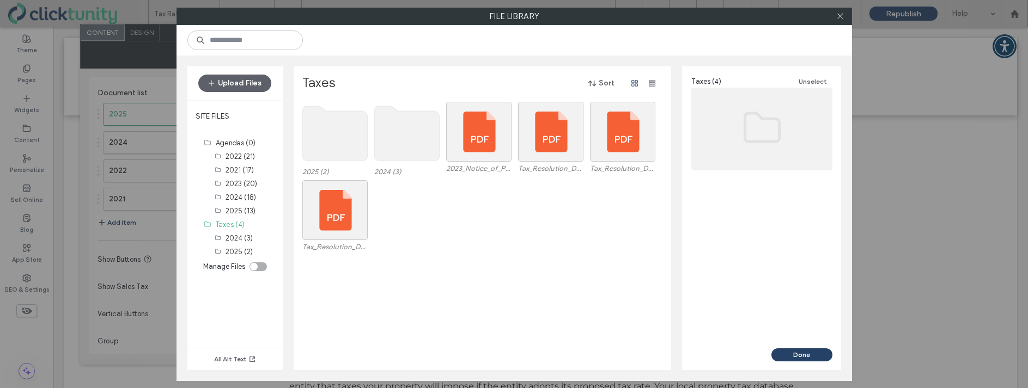
click at [338, 149] on use at bounding box center [334, 133] width 65 height 54
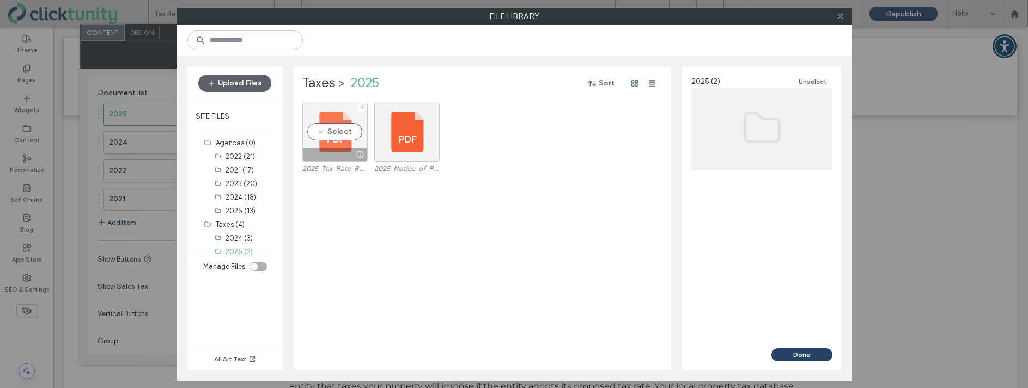
click at [337, 137] on div "Select" at bounding box center [334, 132] width 65 height 60
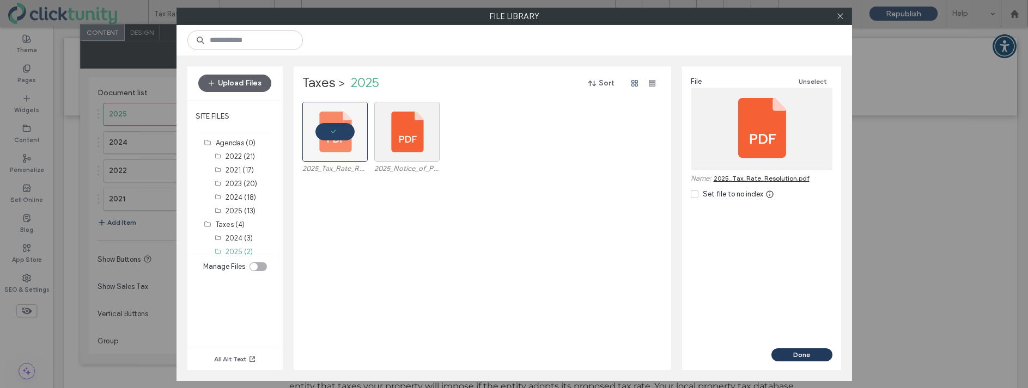
click at [788, 356] on button "Done" at bounding box center [801, 355] width 61 height 13
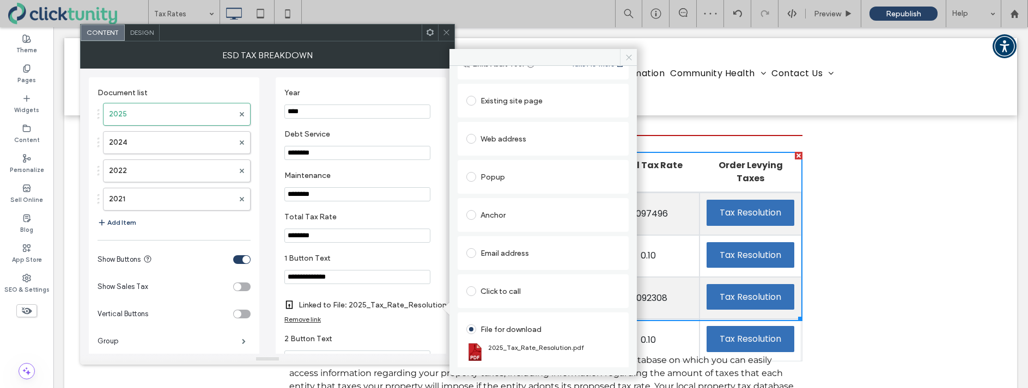
click at [629, 59] on icon at bounding box center [629, 57] width 8 height 8
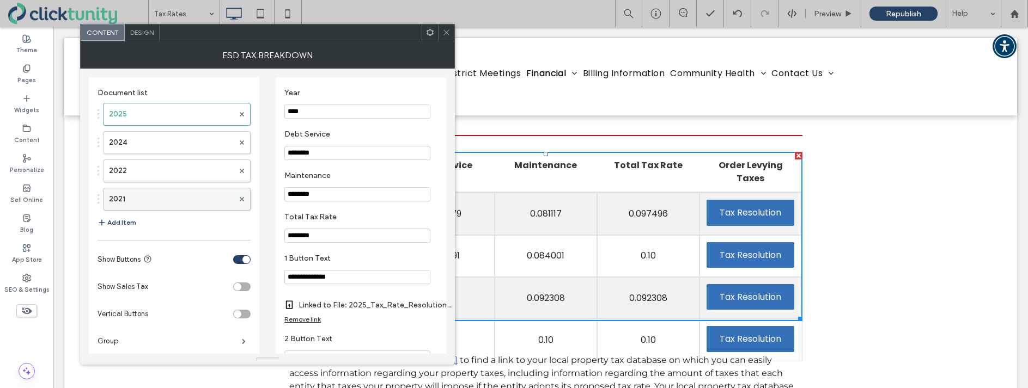
click at [245, 198] on div at bounding box center [242, 199] width 16 height 16
click at [242, 201] on span at bounding box center [242, 199] width 4 height 16
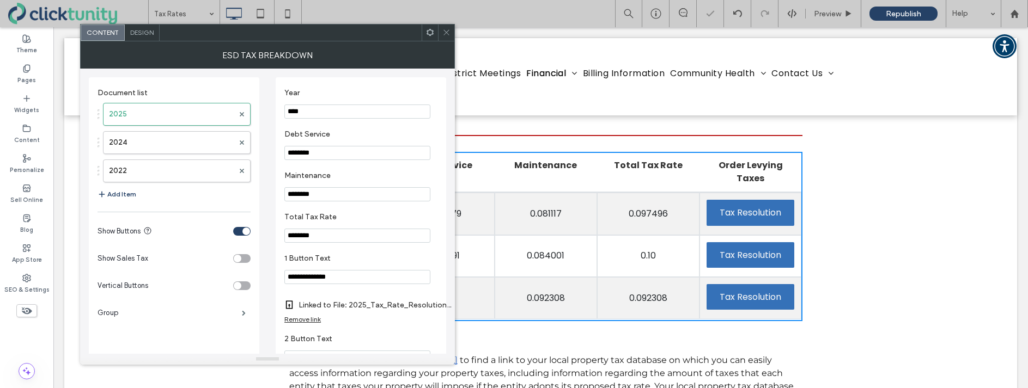
click at [444, 36] on span at bounding box center [446, 33] width 8 height 16
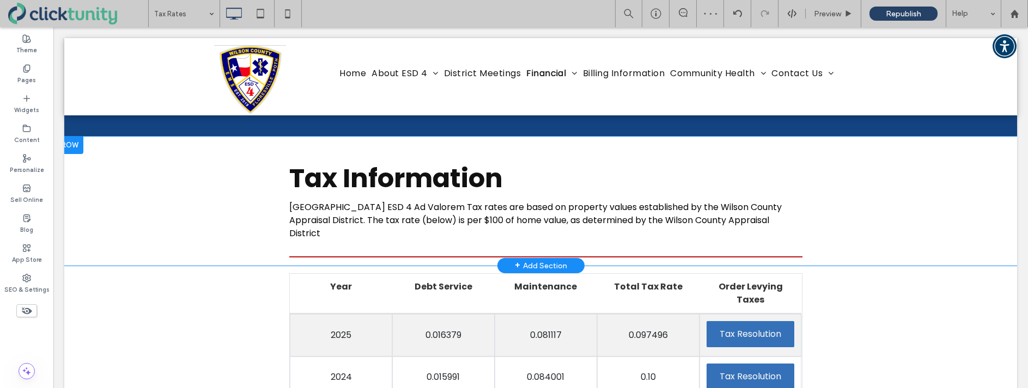
scroll to position [0, 0]
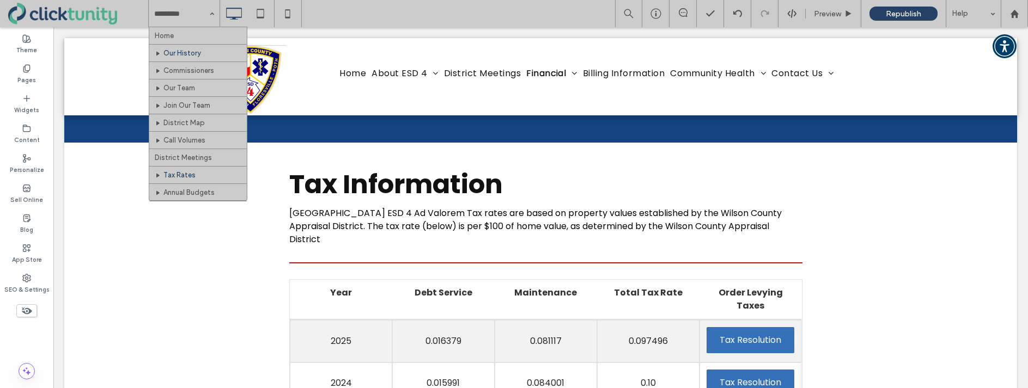
drag, startPoint x: 162, startPoint y: 17, endPoint x: 173, endPoint y: 46, distance: 30.3
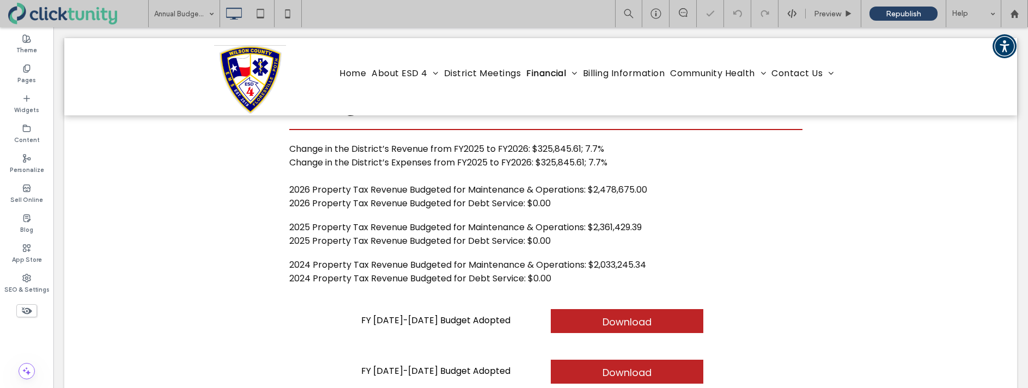
scroll to position [84, 0]
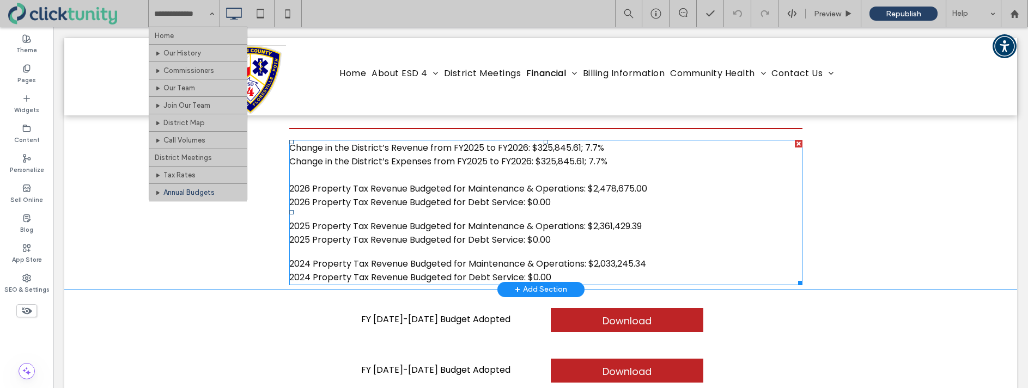
click at [552, 149] on span "Change in the District’s Revenue from FY2025 to FY2026: $325,845.61; 7.7%" at bounding box center [446, 148] width 315 height 13
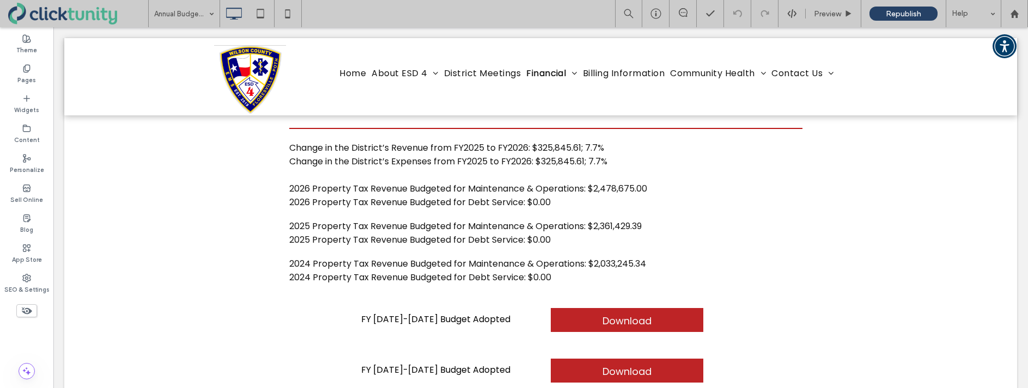
type input "*******"
type input "**"
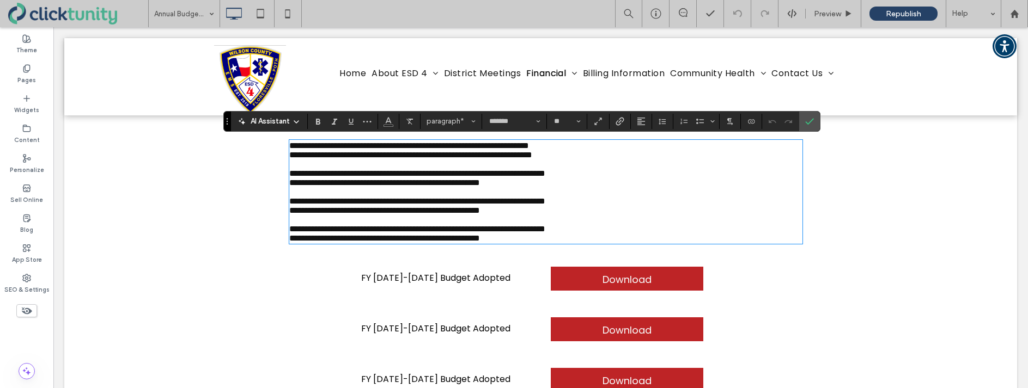
click at [529, 148] on span "**********" at bounding box center [409, 146] width 240 height 8
drag, startPoint x: 540, startPoint y: 148, endPoint x: 581, endPoint y: 149, distance: 40.9
click at [529, 148] on span "**********" at bounding box center [409, 146] width 240 height 8
click at [529, 149] on span "**********" at bounding box center [409, 146] width 240 height 8
drag, startPoint x: 541, startPoint y: 162, endPoint x: 584, endPoint y: 162, distance: 42.5
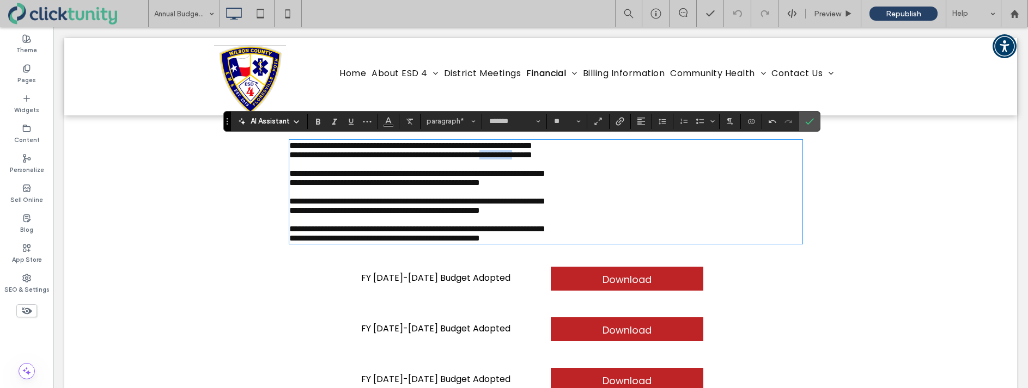
click at [532, 159] on span "**********" at bounding box center [410, 155] width 243 height 8
click at [805, 126] on span "Confirm" at bounding box center [807, 122] width 5 height 20
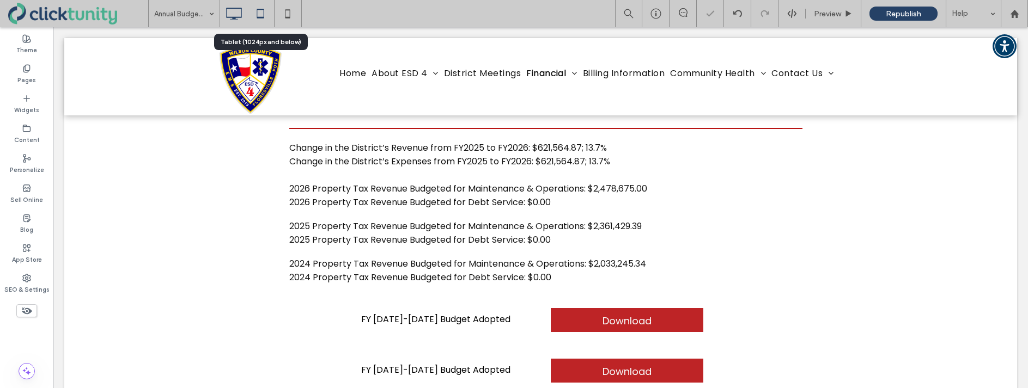
click at [253, 10] on icon at bounding box center [260, 14] width 22 height 22
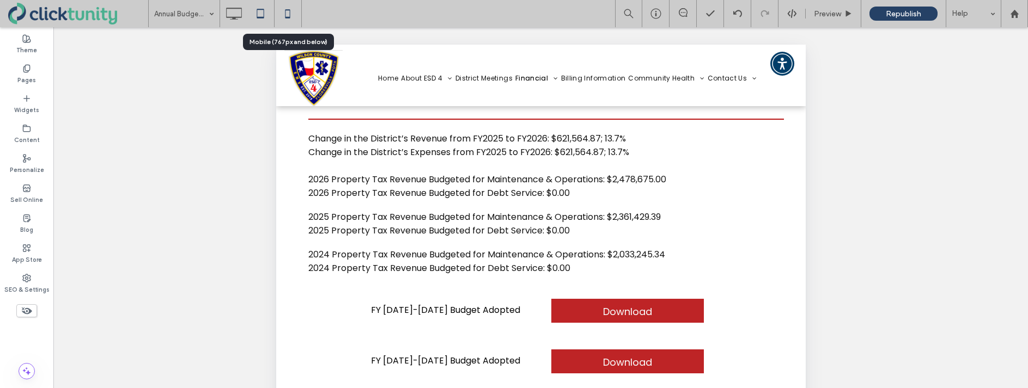
click at [288, 17] on use at bounding box center [287, 13] width 5 height 9
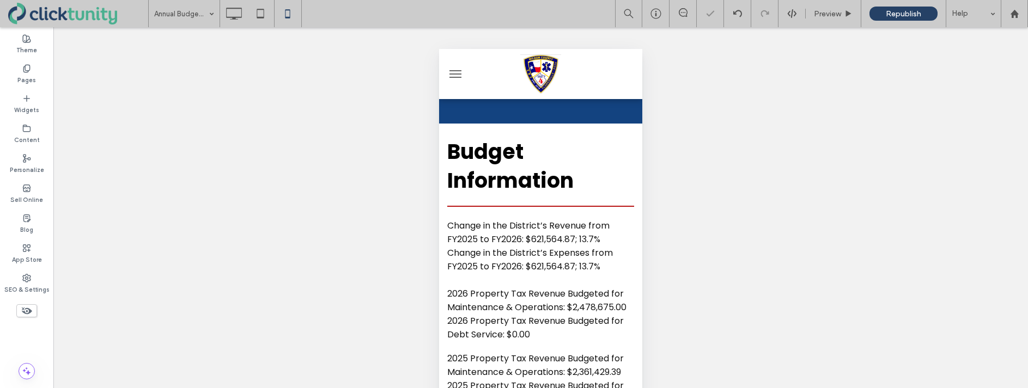
scroll to position [0, 0]
click at [234, 20] on icon at bounding box center [234, 14] width 22 height 22
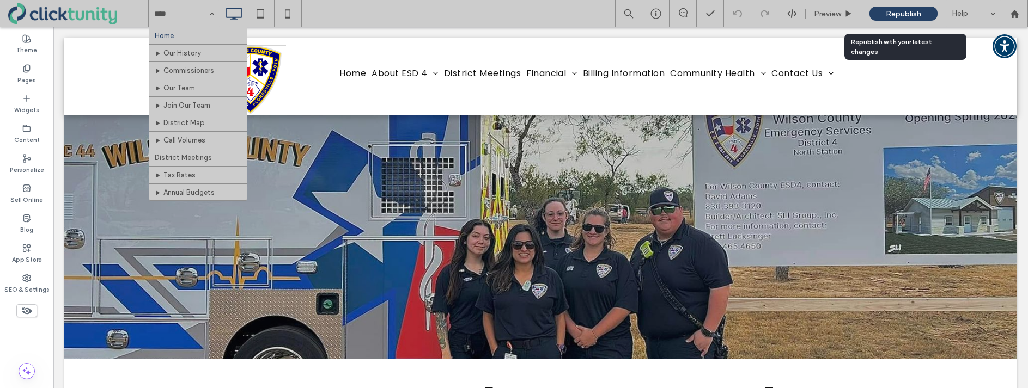
click at [896, 15] on span "Republish" at bounding box center [903, 13] width 35 height 9
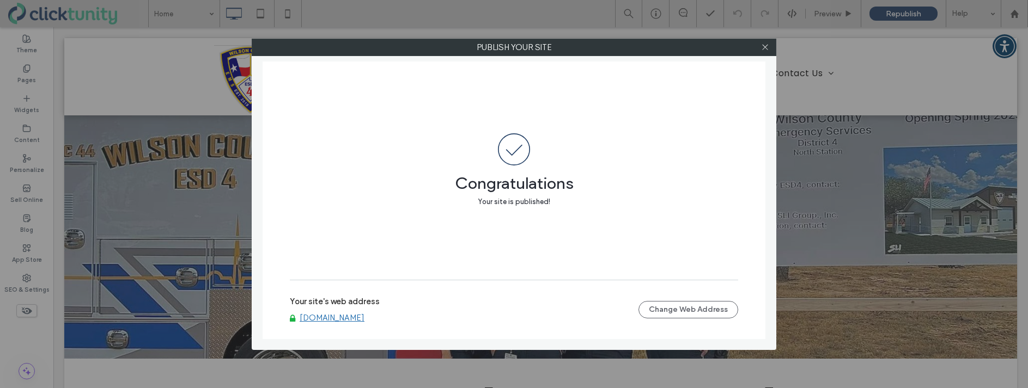
click at [324, 319] on link "www.wcesd4tx.us" at bounding box center [332, 318] width 65 height 10
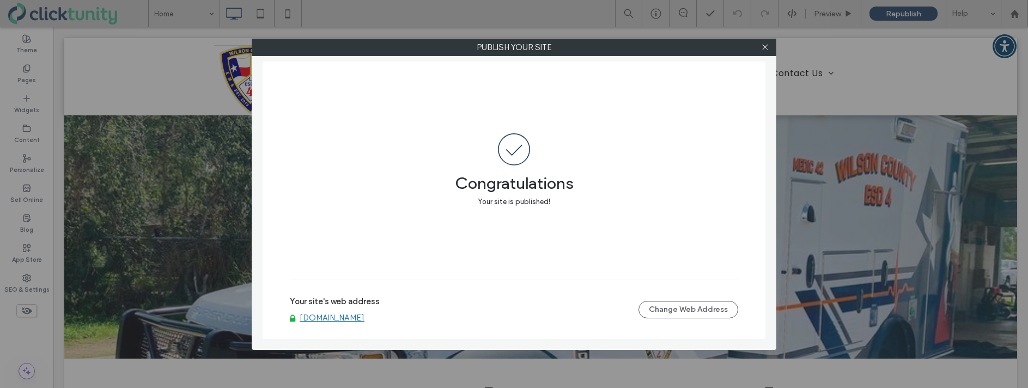
drag, startPoint x: 767, startPoint y: 50, endPoint x: 792, endPoint y: 52, distance: 24.6
click at [770, 50] on div at bounding box center [765, 47] width 16 height 16
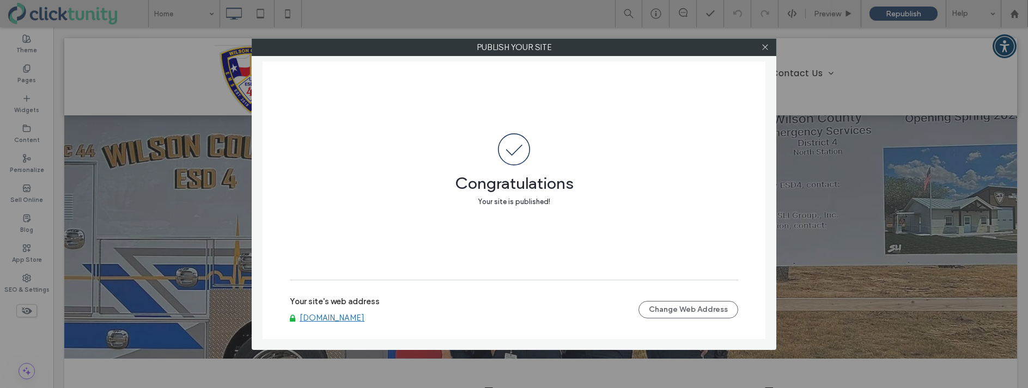
drag, startPoint x: 764, startPoint y: 47, endPoint x: 774, endPoint y: 47, distance: 9.8
click at [763, 47] on icon at bounding box center [765, 47] width 8 height 8
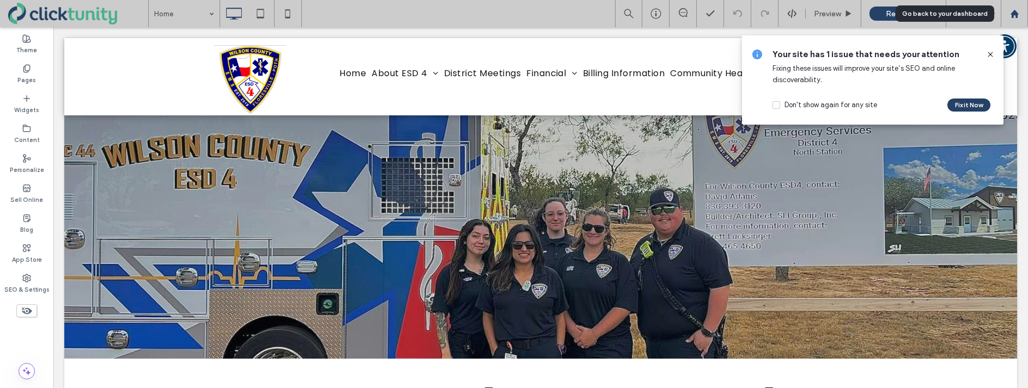
click at [1014, 18] on div at bounding box center [1014, 13] width 27 height 27
